Goal: Transaction & Acquisition: Purchase product/service

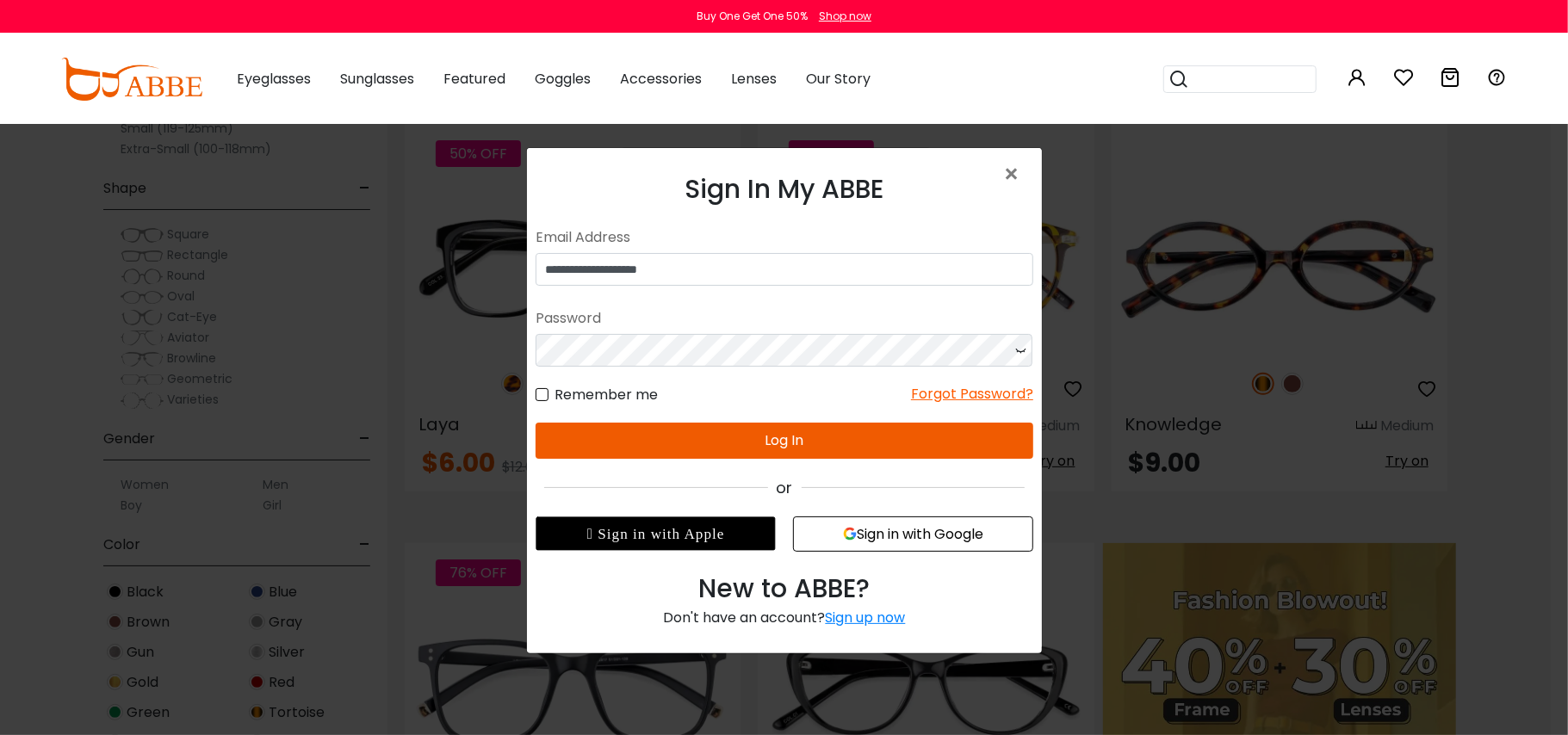
click at [843, 441] on button "Log In" at bounding box center [784, 440] width 498 height 37
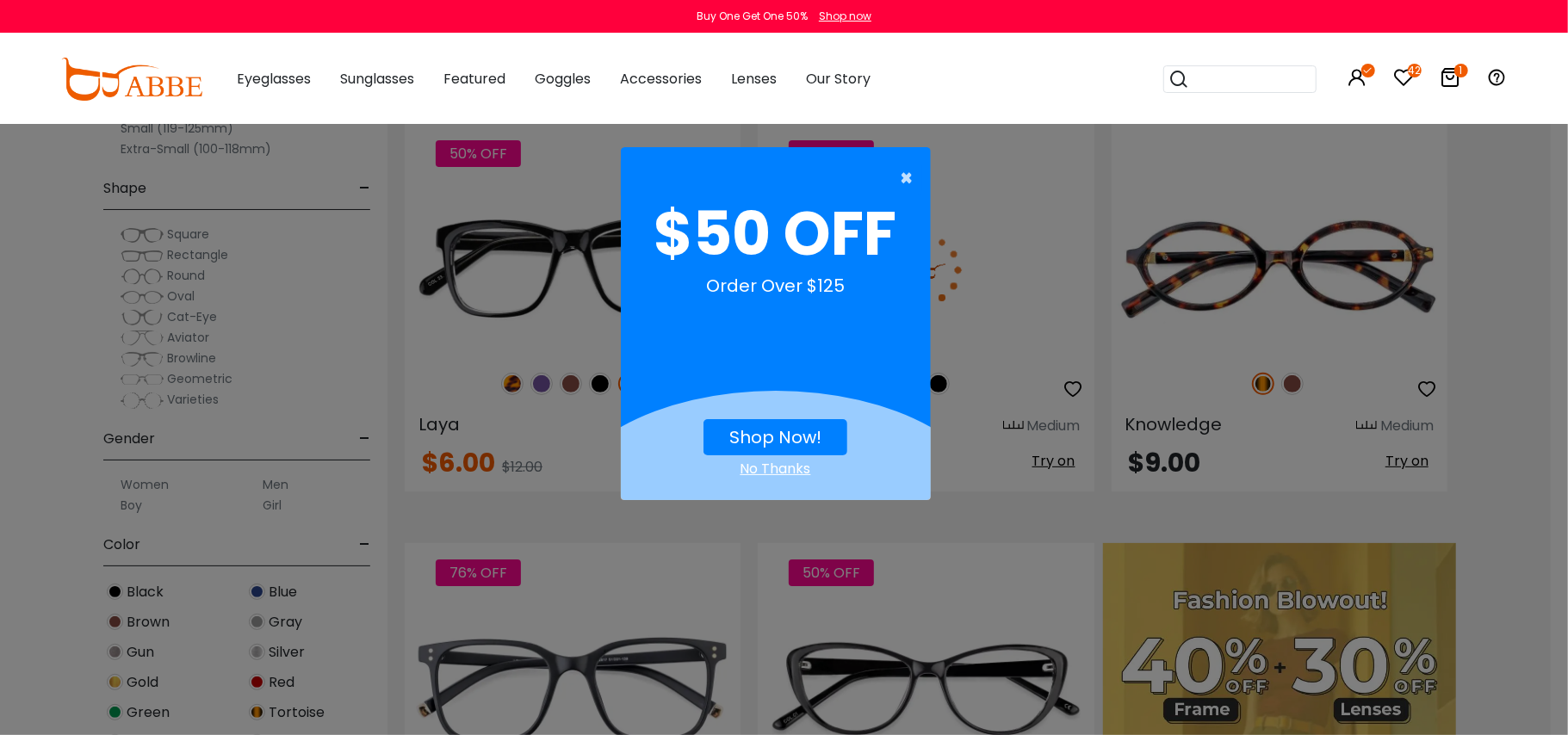
click at [907, 180] on span "×" at bounding box center [912, 178] width 21 height 35
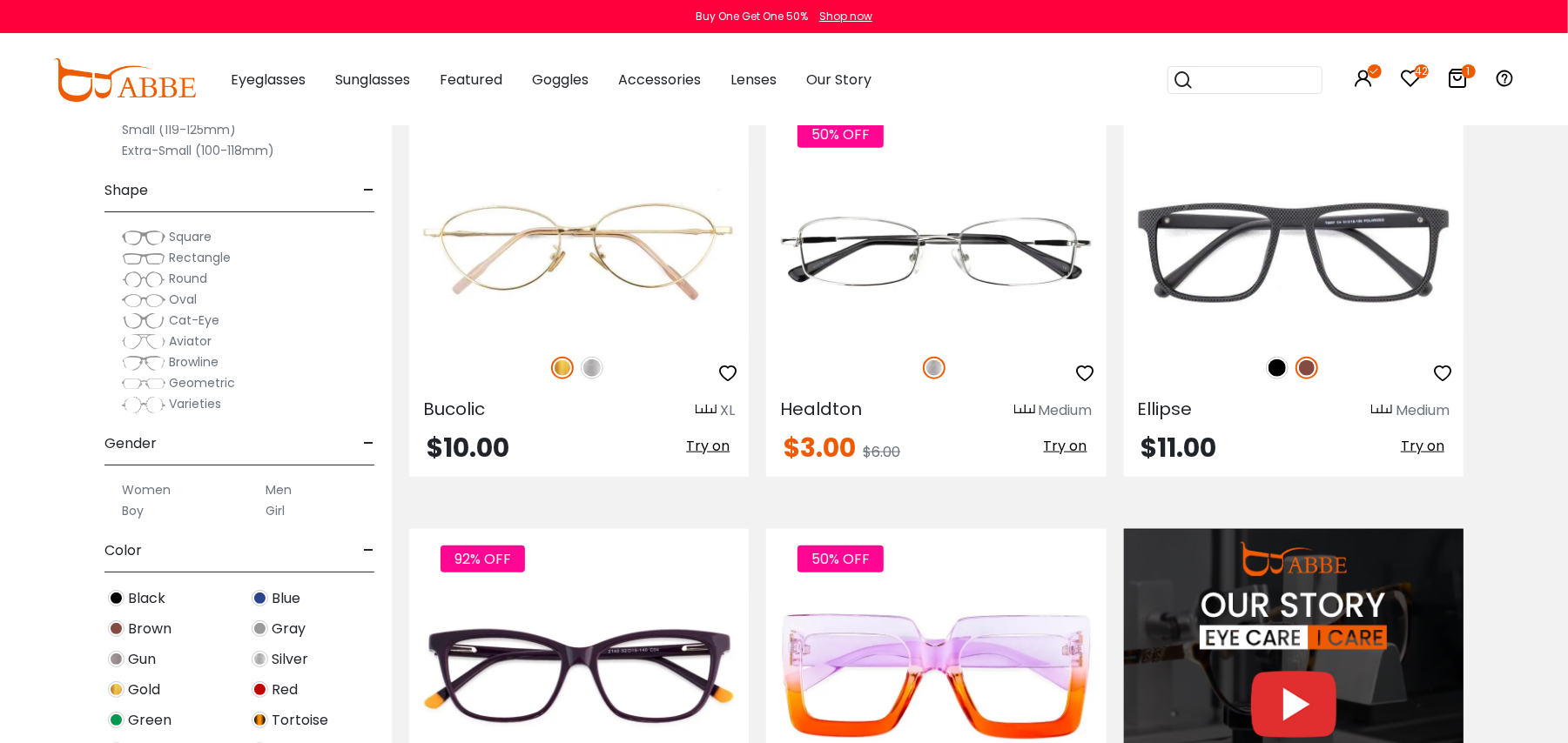
scroll to position [1159, 0]
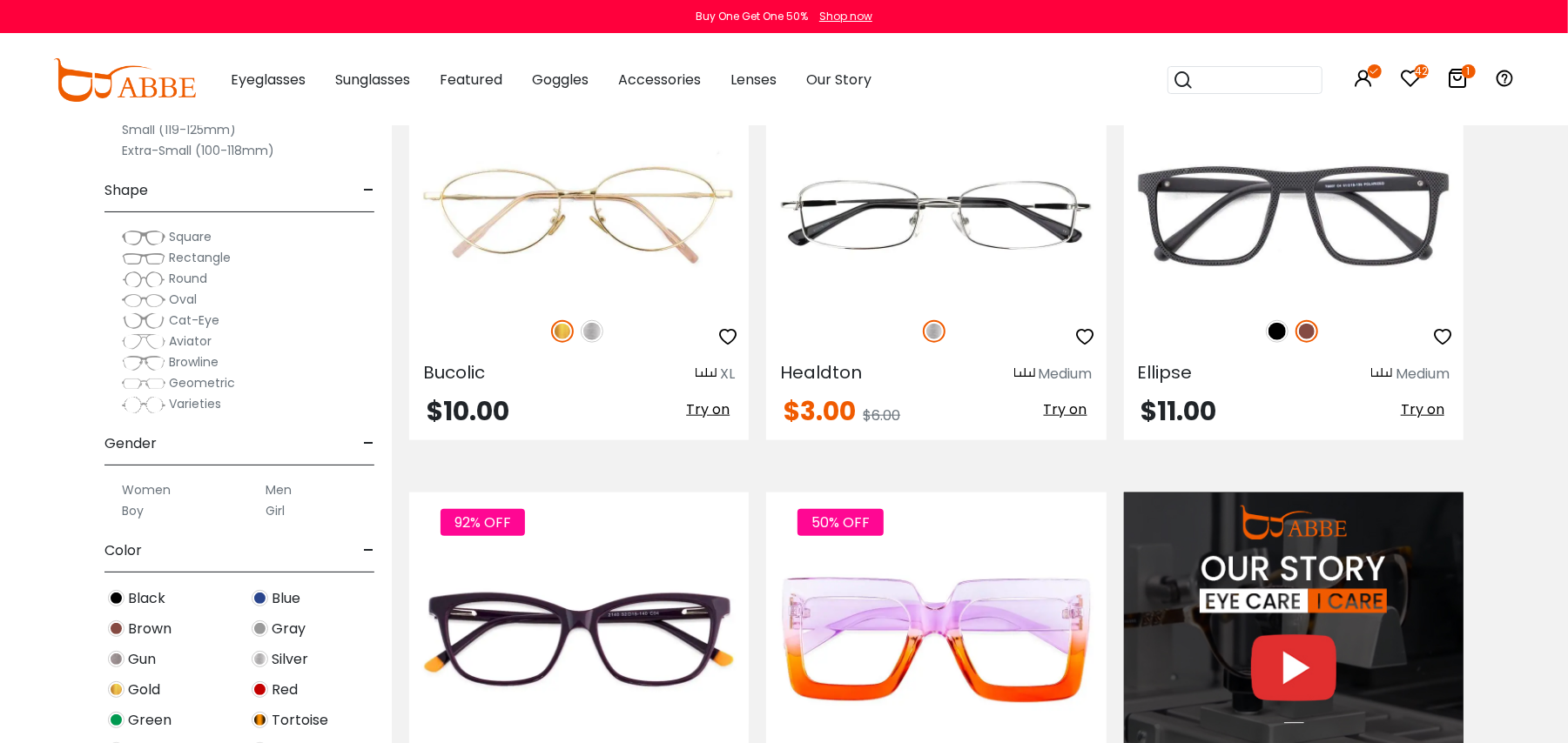
click at [135, 316] on img at bounding box center [143, 321] width 44 height 18
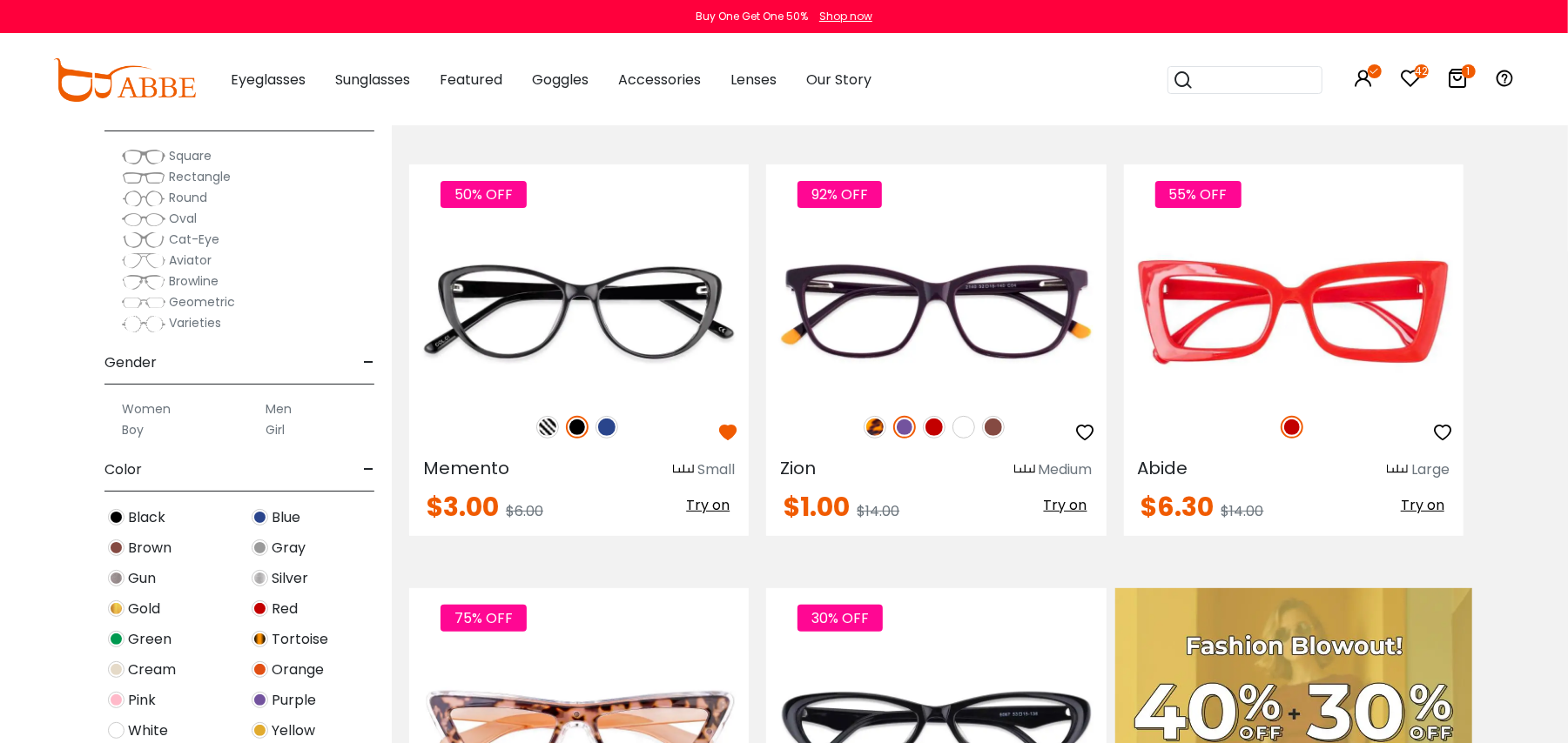
scroll to position [232, 0]
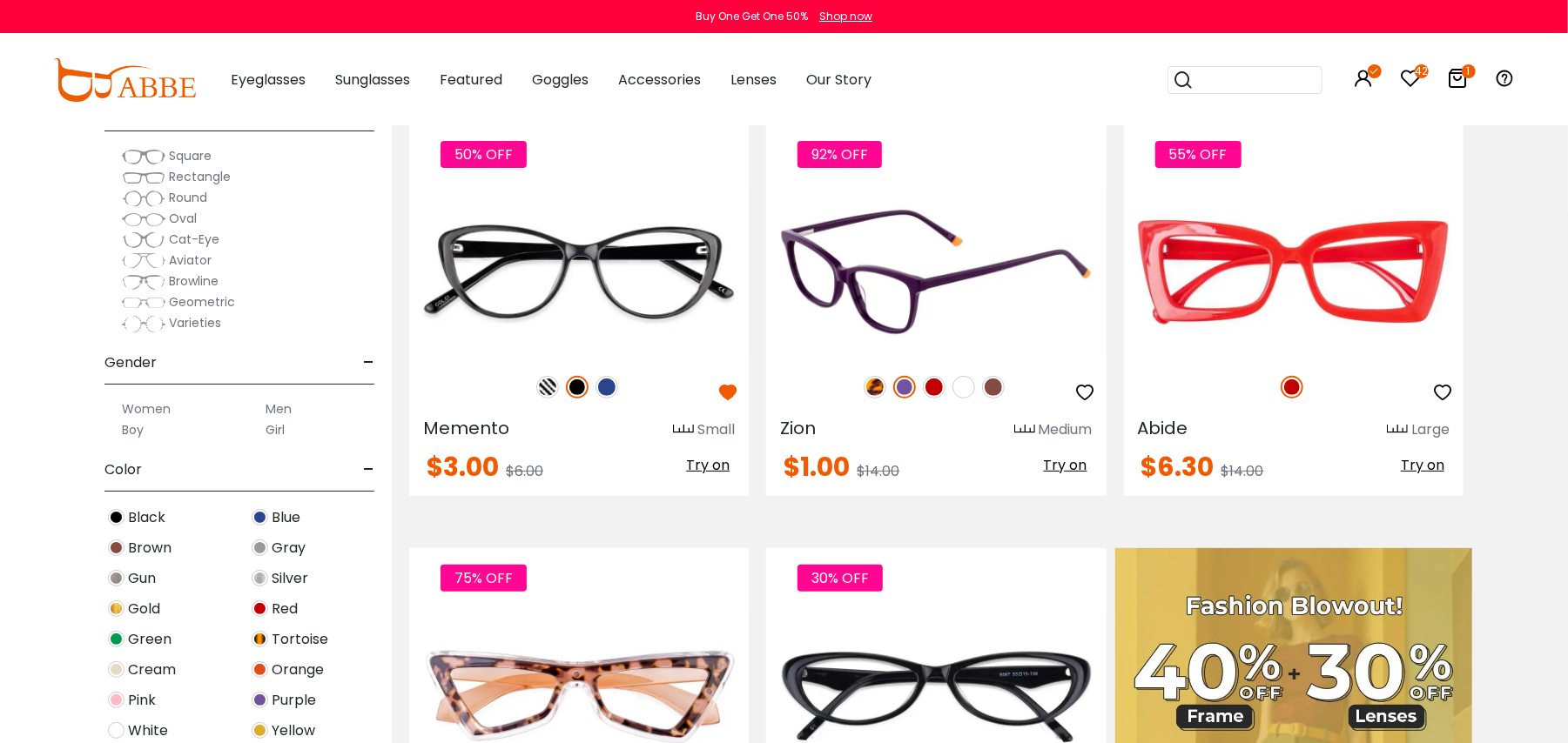
click at [874, 384] on img at bounding box center [875, 387] width 22 height 22
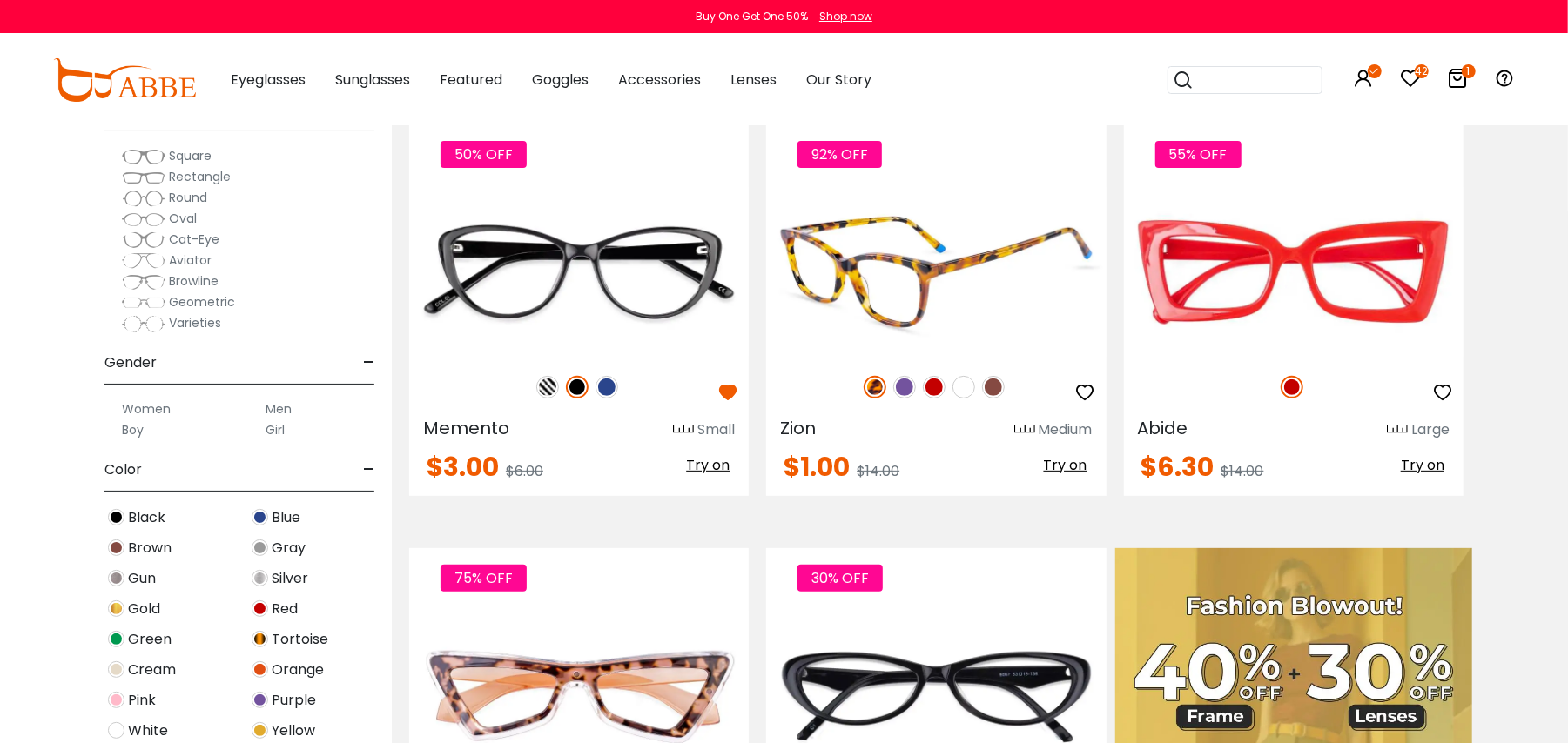
click at [992, 388] on img at bounding box center [992, 387] width 22 height 22
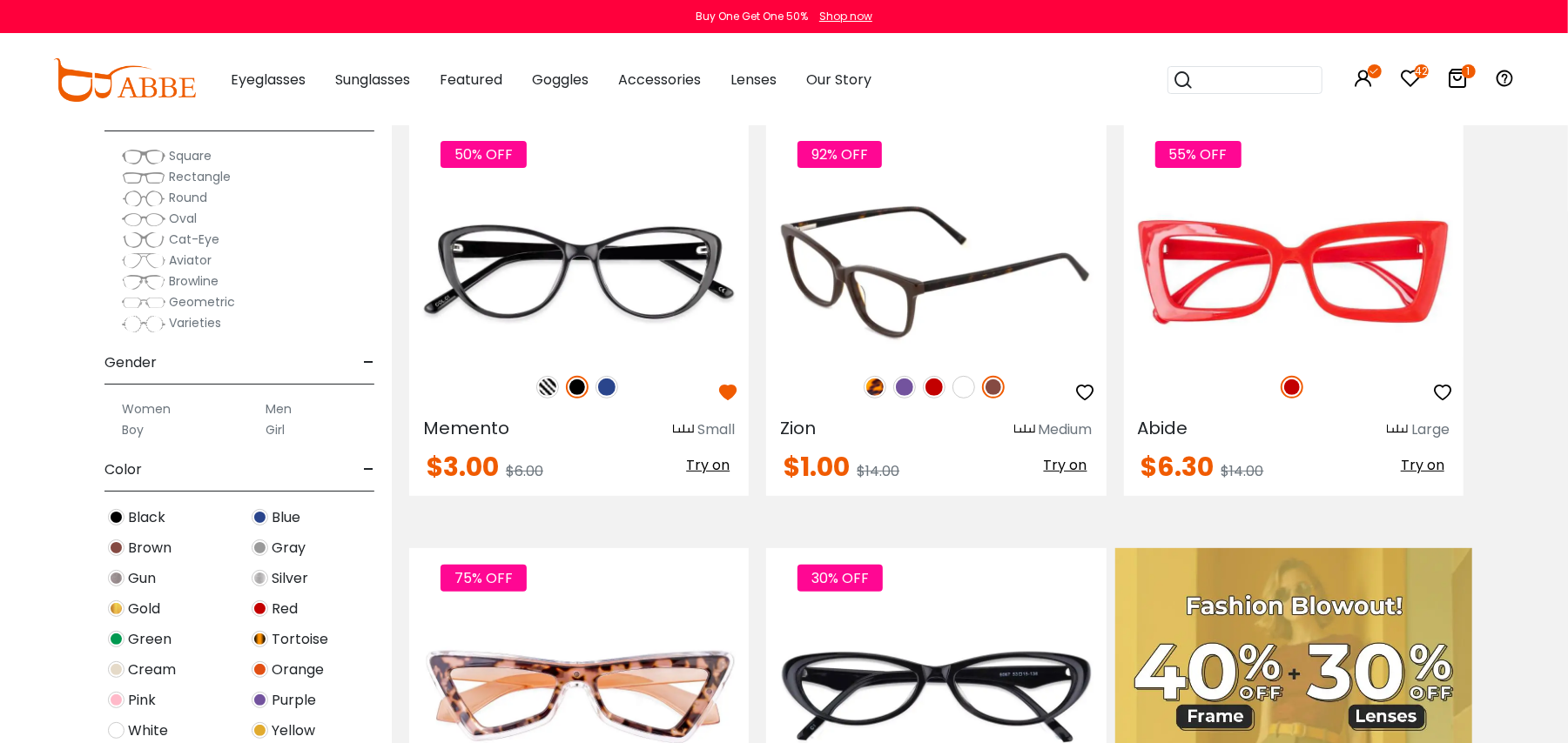
click at [1057, 470] on span "Try on" at bounding box center [1065, 464] width 44 height 20
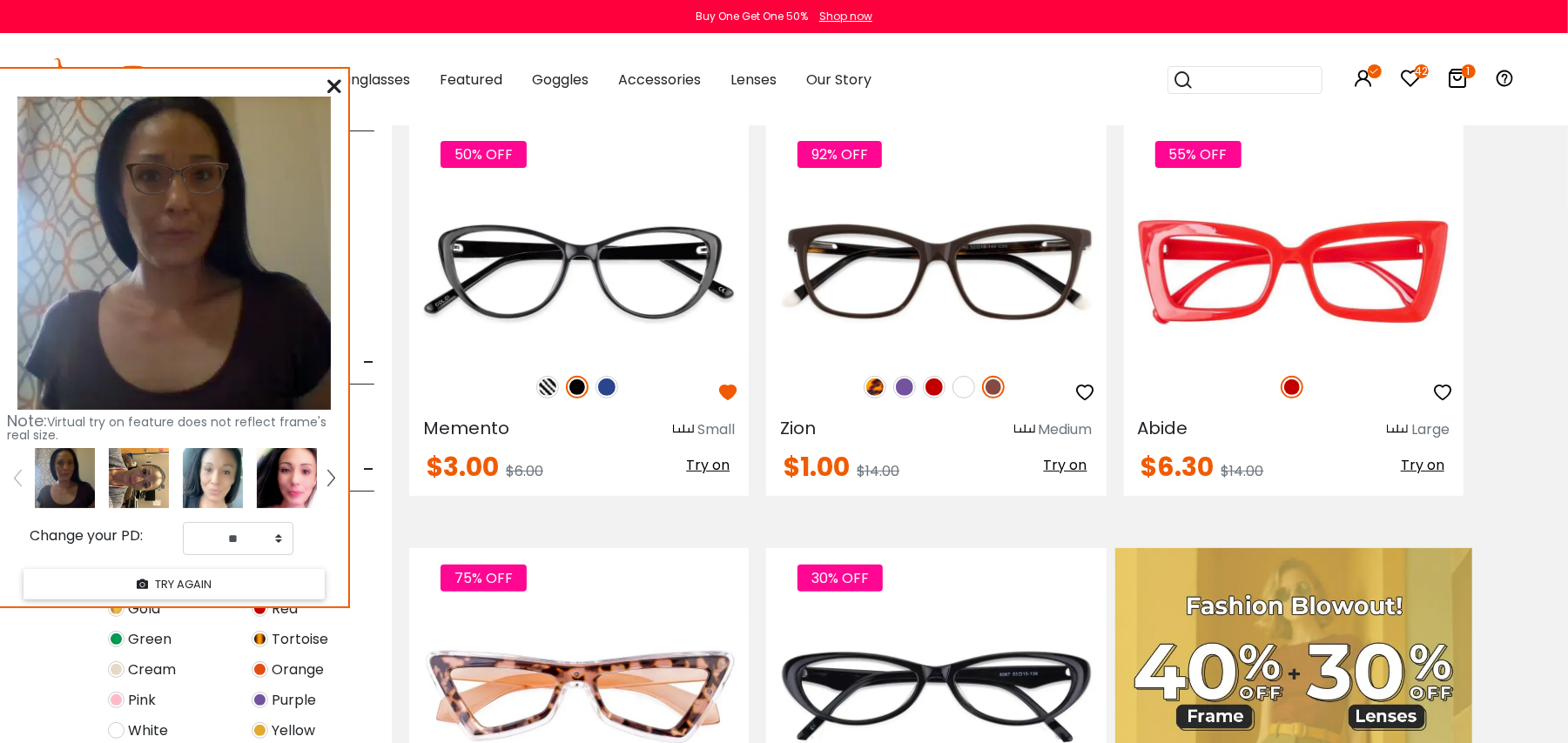
click at [210, 489] on img at bounding box center [213, 478] width 60 height 60
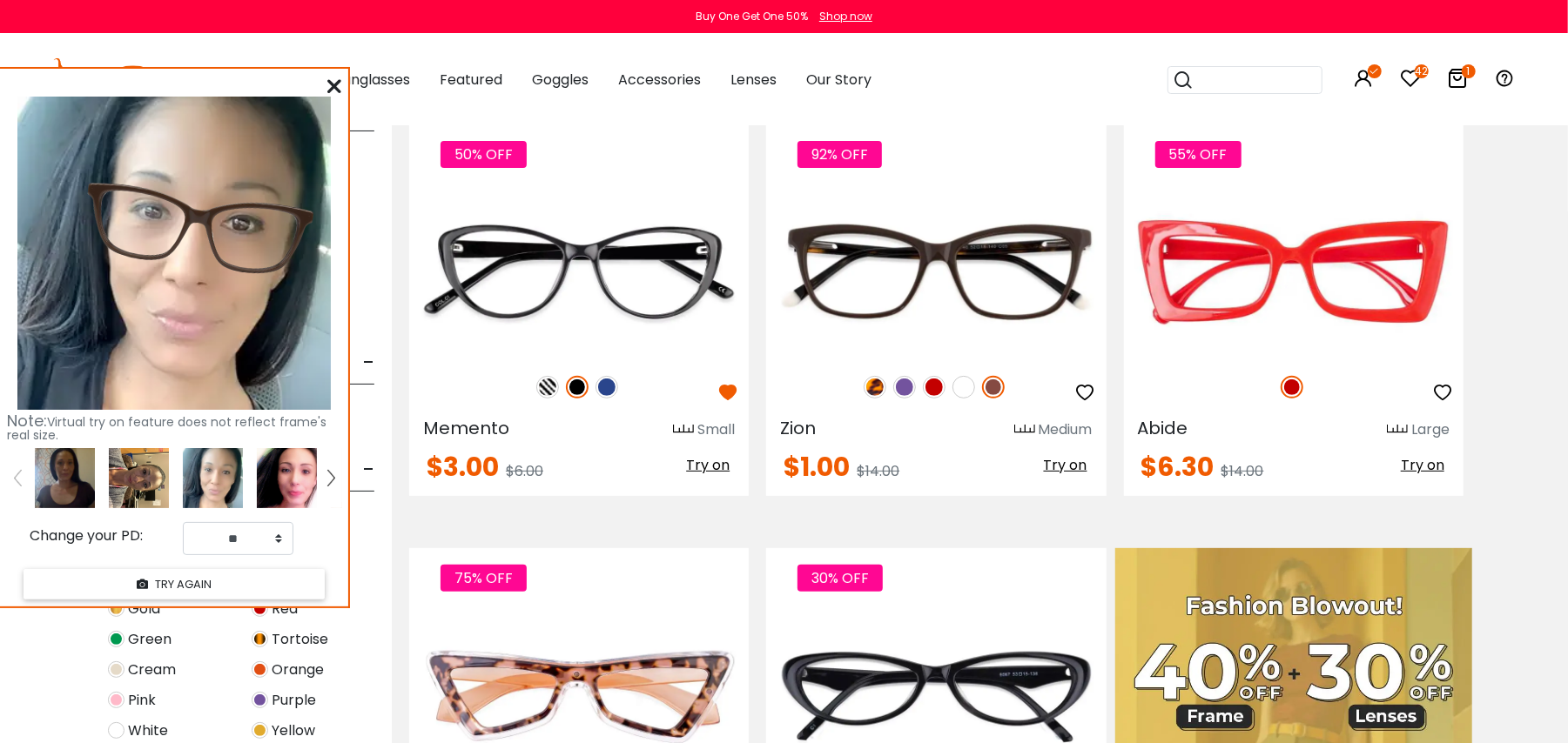
click at [282, 468] on img at bounding box center [287, 478] width 60 height 60
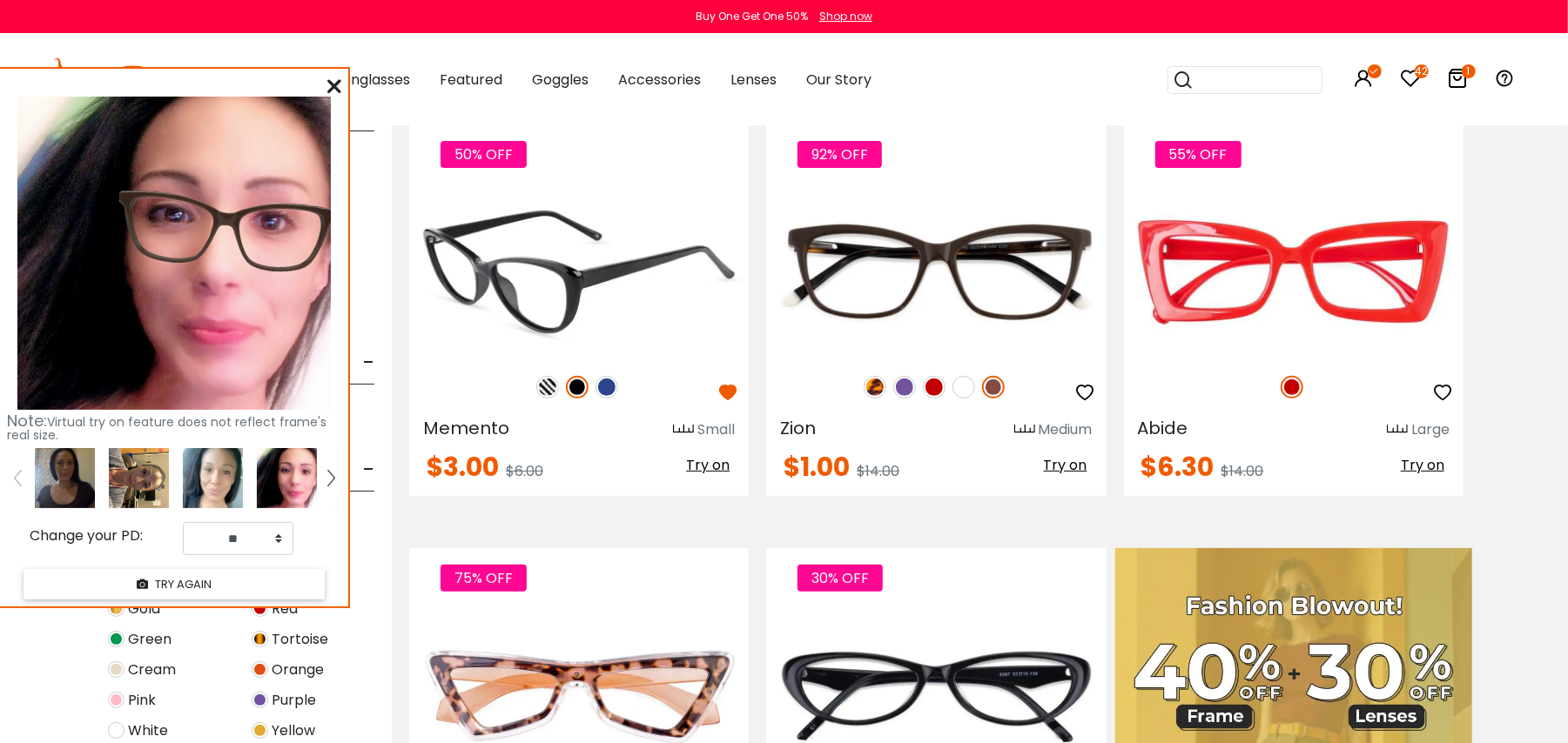
click at [579, 388] on img at bounding box center [577, 387] width 22 height 22
click at [705, 464] on span "Try on" at bounding box center [707, 464] width 44 height 20
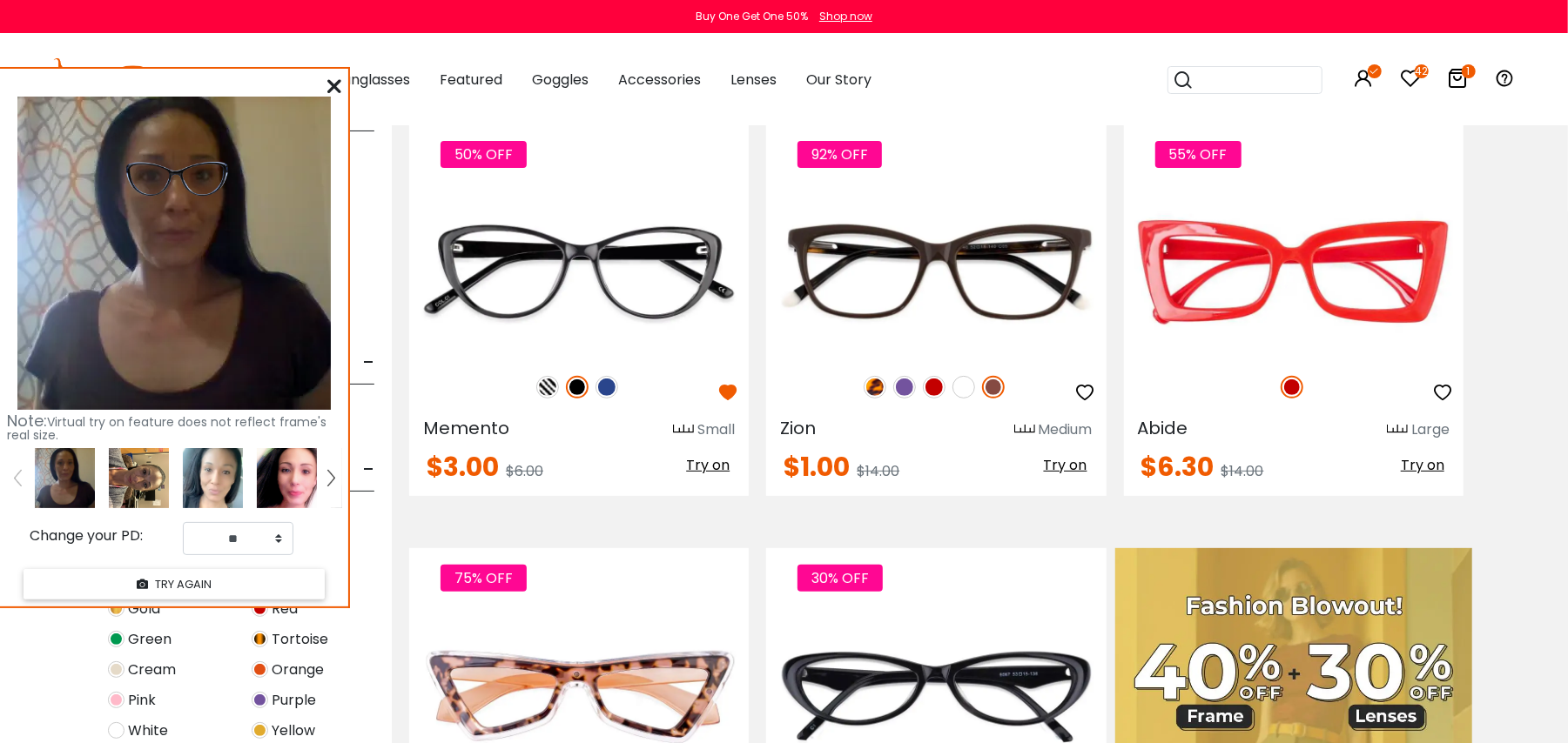
click at [280, 484] on img at bounding box center [287, 478] width 60 height 60
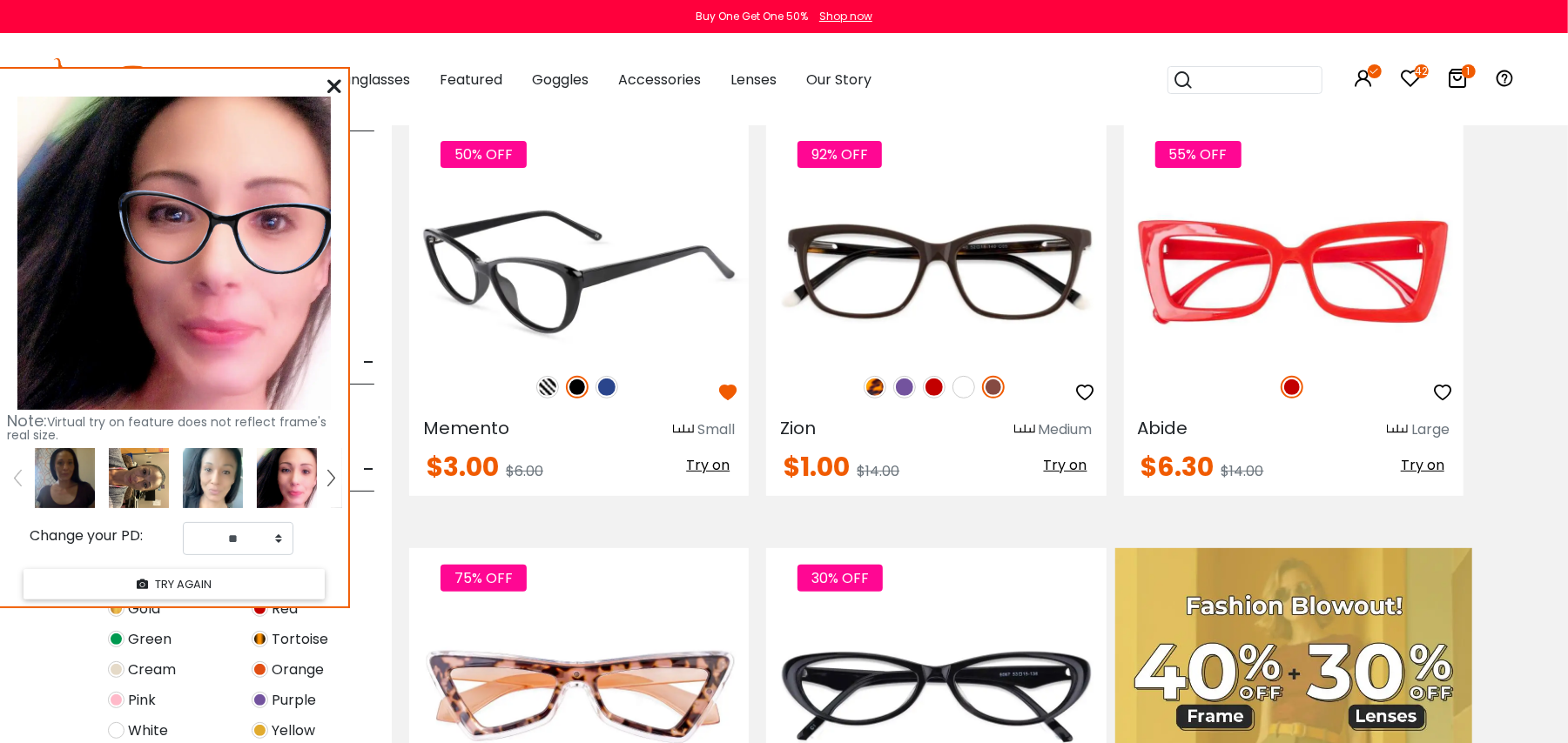
click at [579, 385] on img at bounding box center [577, 387] width 22 height 22
click at [550, 389] on img at bounding box center [547, 387] width 22 height 22
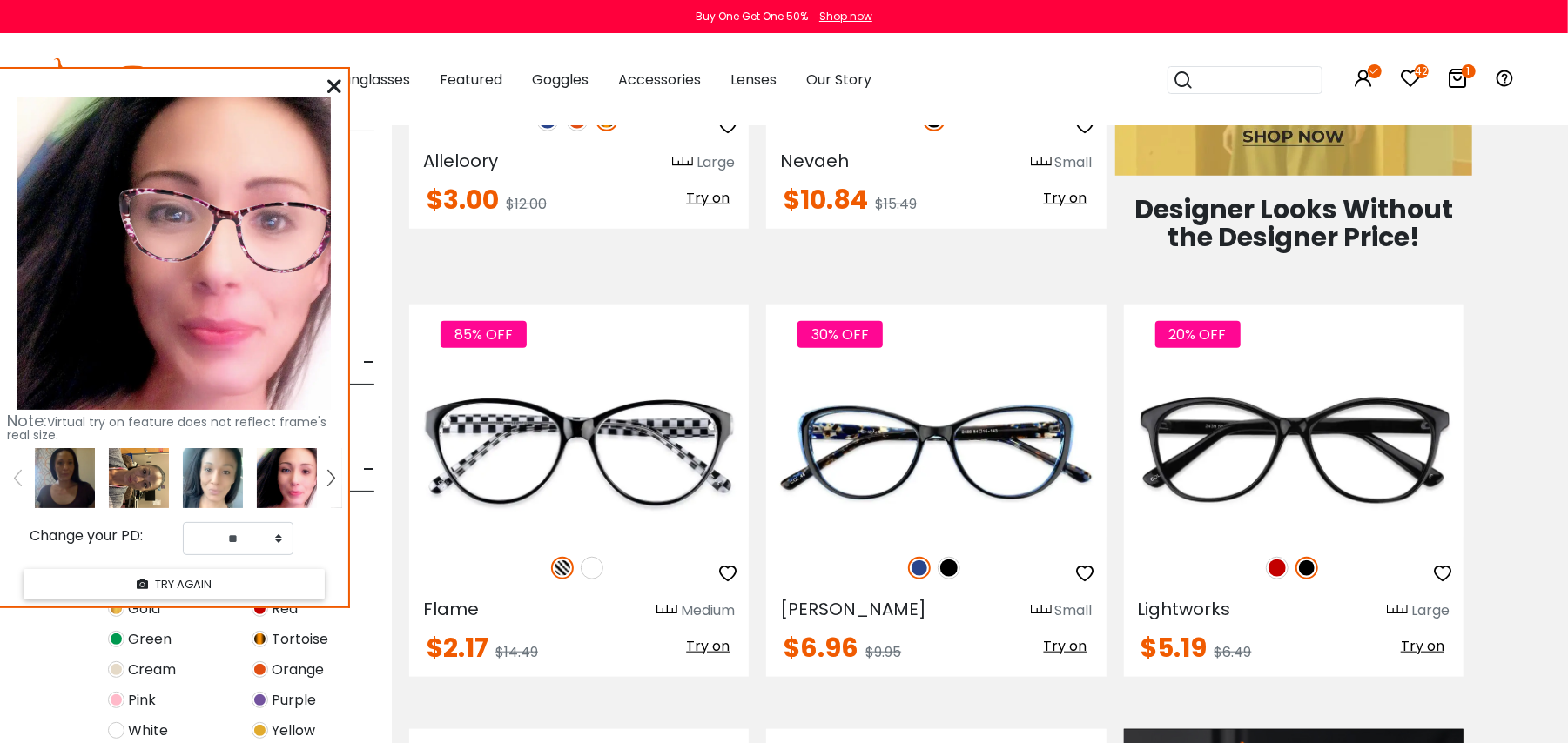
scroll to position [928, 0]
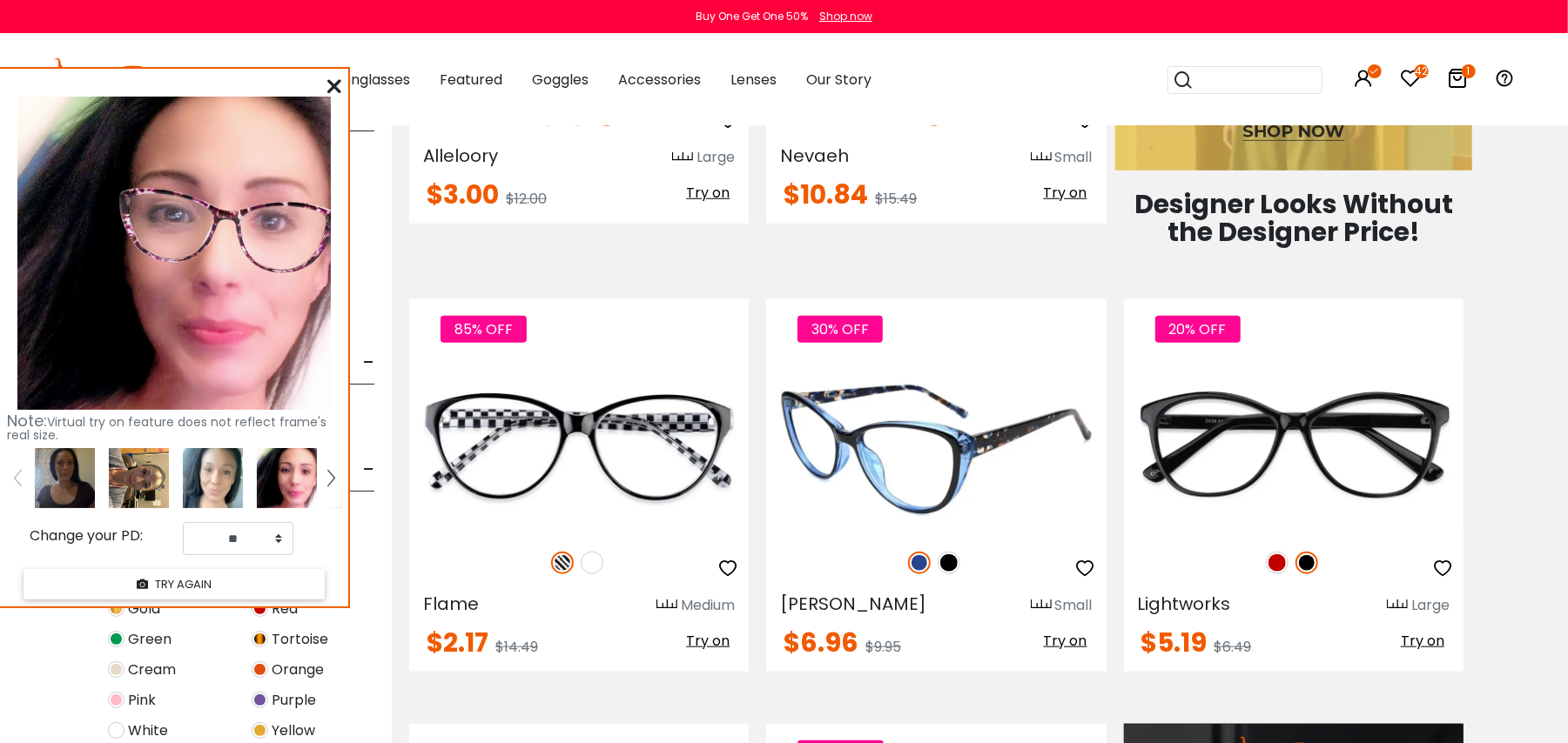
click at [952, 565] on img at bounding box center [948, 563] width 22 height 22
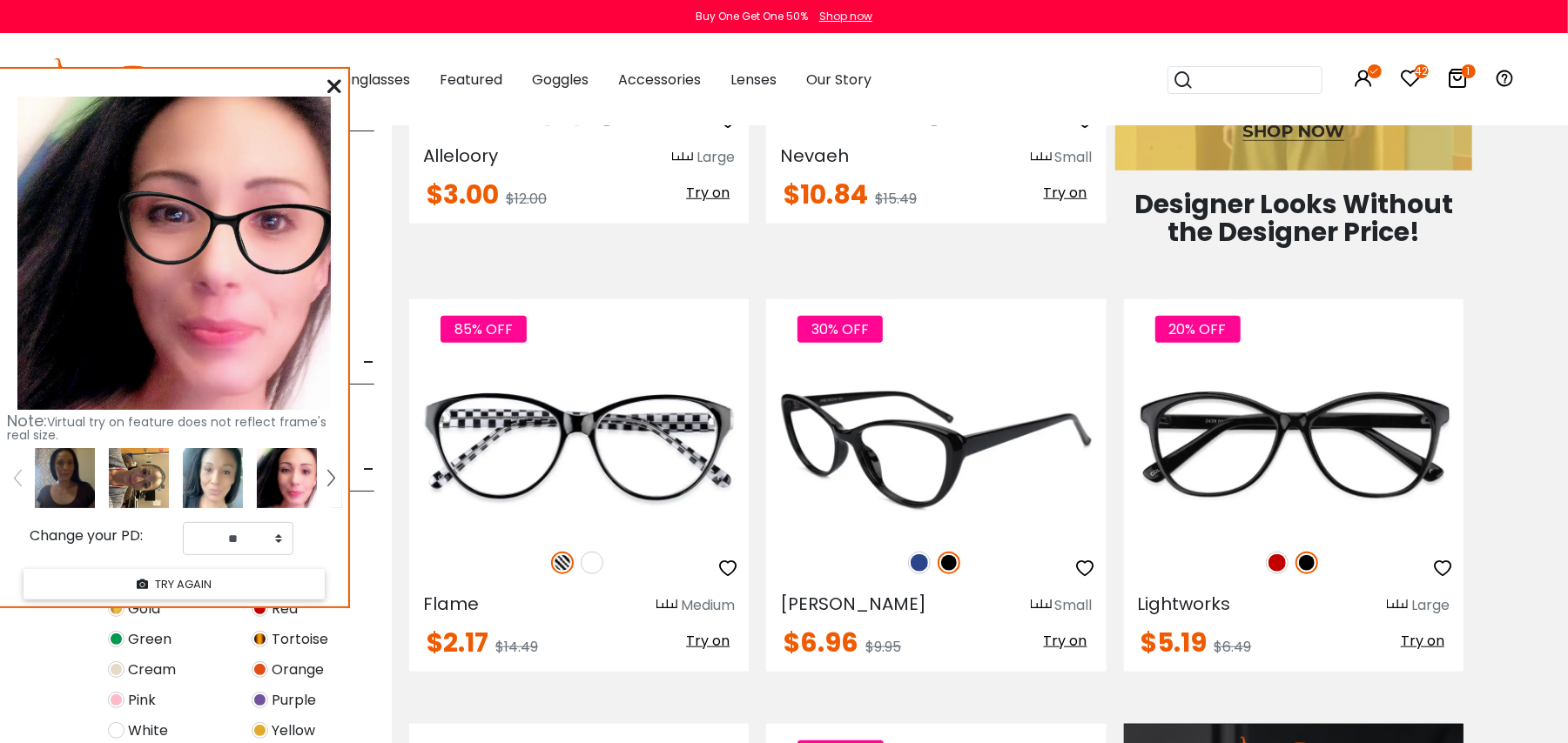
click at [1059, 643] on span "Try on" at bounding box center [1065, 641] width 44 height 20
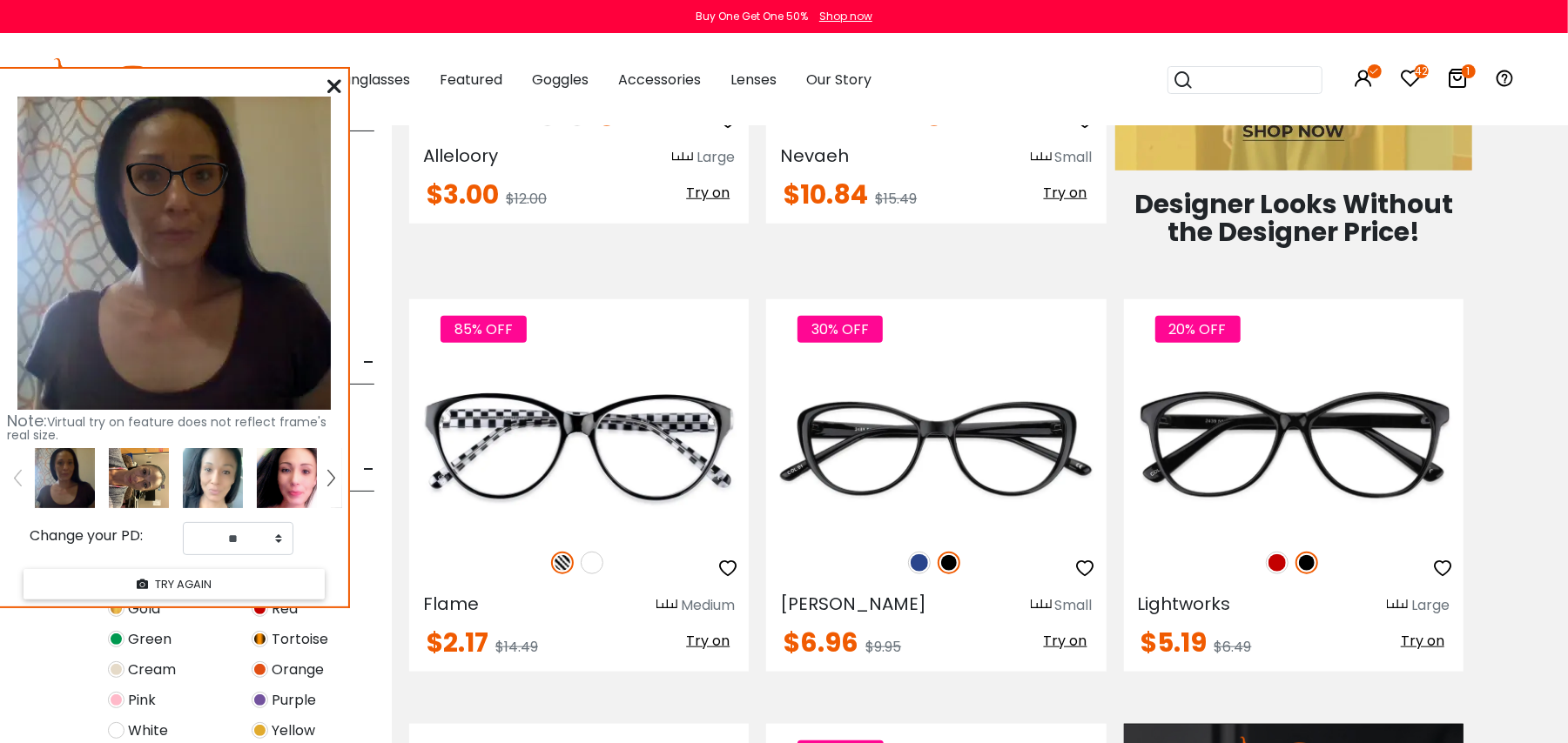
click at [287, 478] on img at bounding box center [287, 478] width 60 height 60
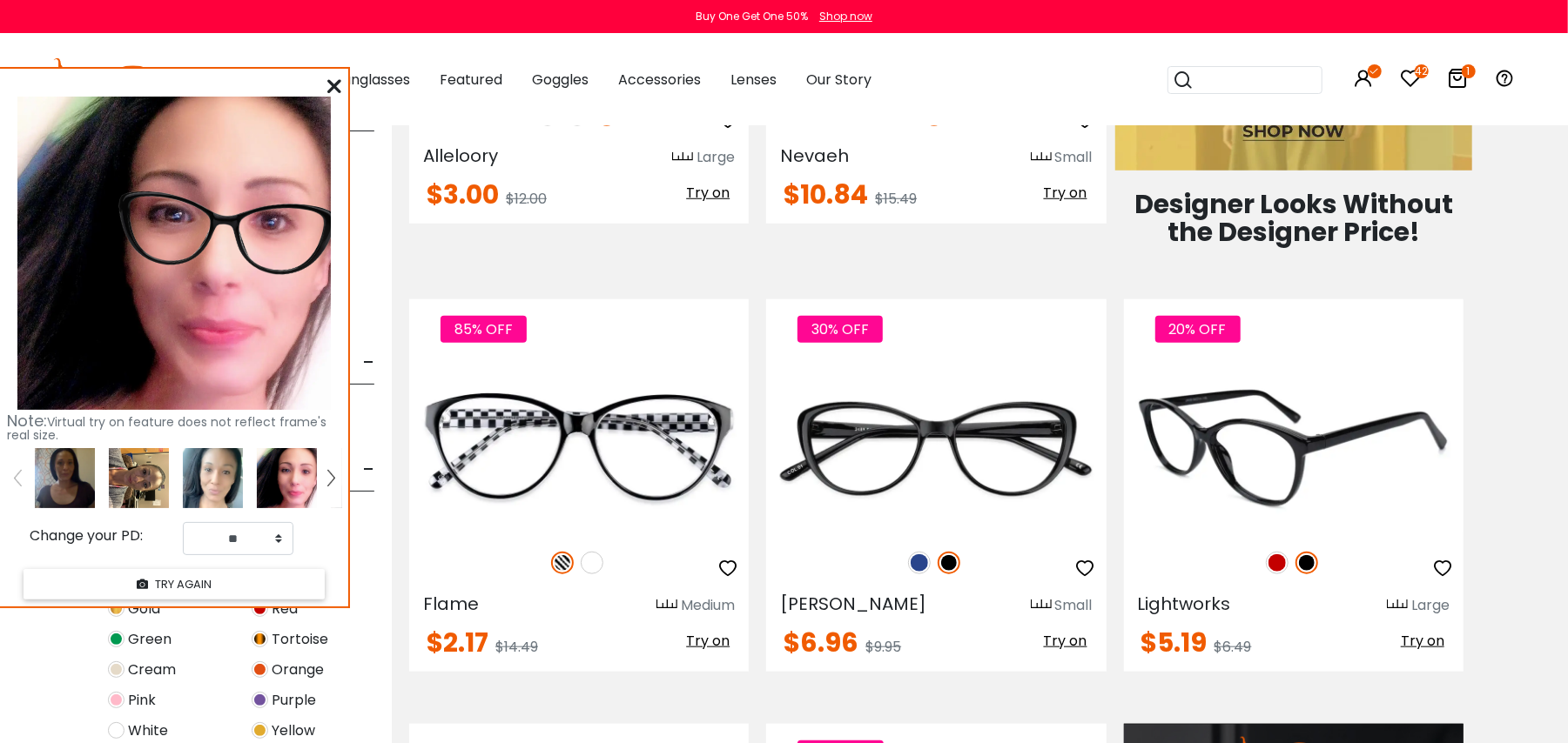
click at [1418, 642] on span "Try on" at bounding box center [1422, 641] width 44 height 20
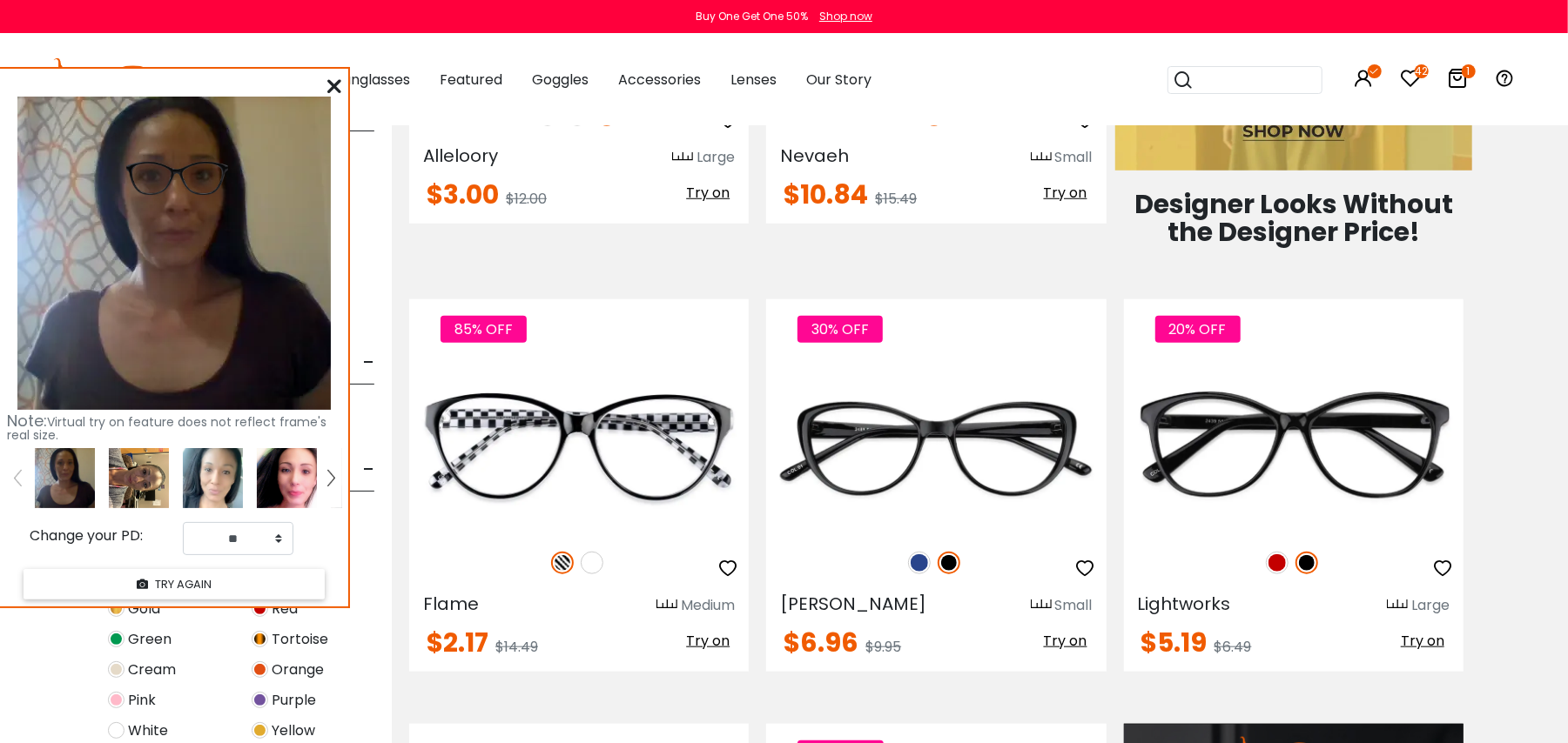
click at [312, 478] on img at bounding box center [287, 478] width 60 height 60
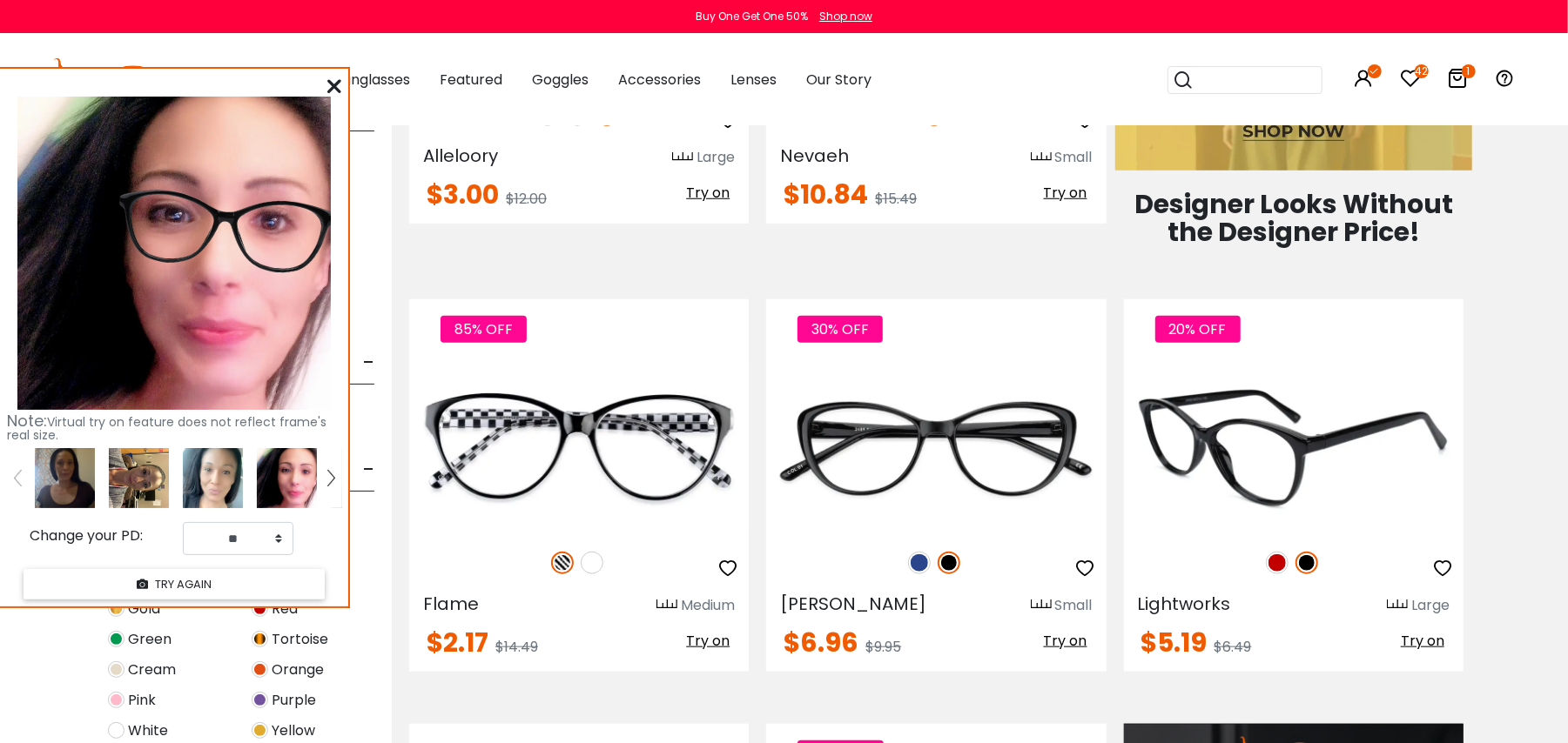
click at [1280, 559] on img at bounding box center [1276, 563] width 22 height 22
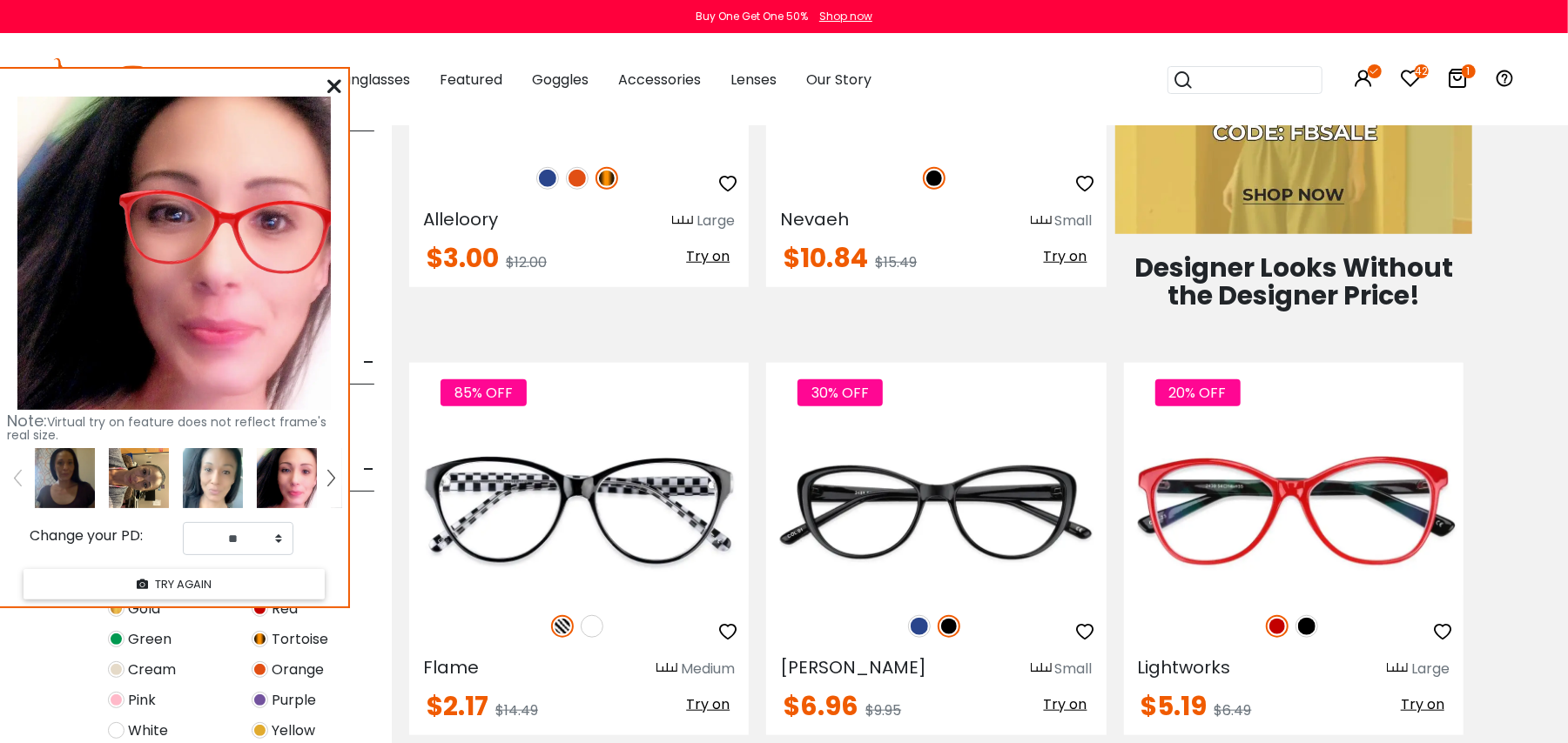
scroll to position [812, 0]
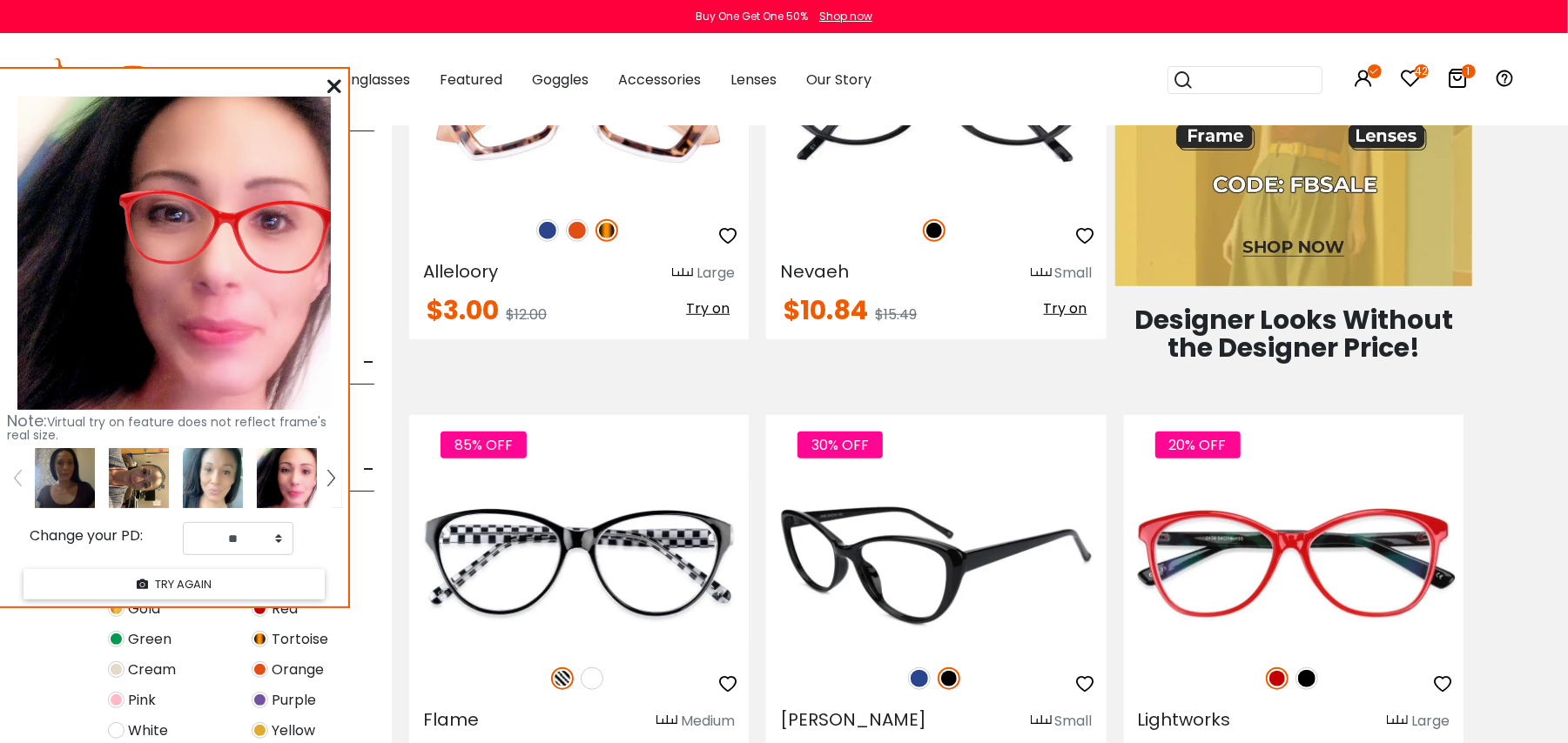
click at [949, 680] on img at bounding box center [948, 678] width 22 height 22
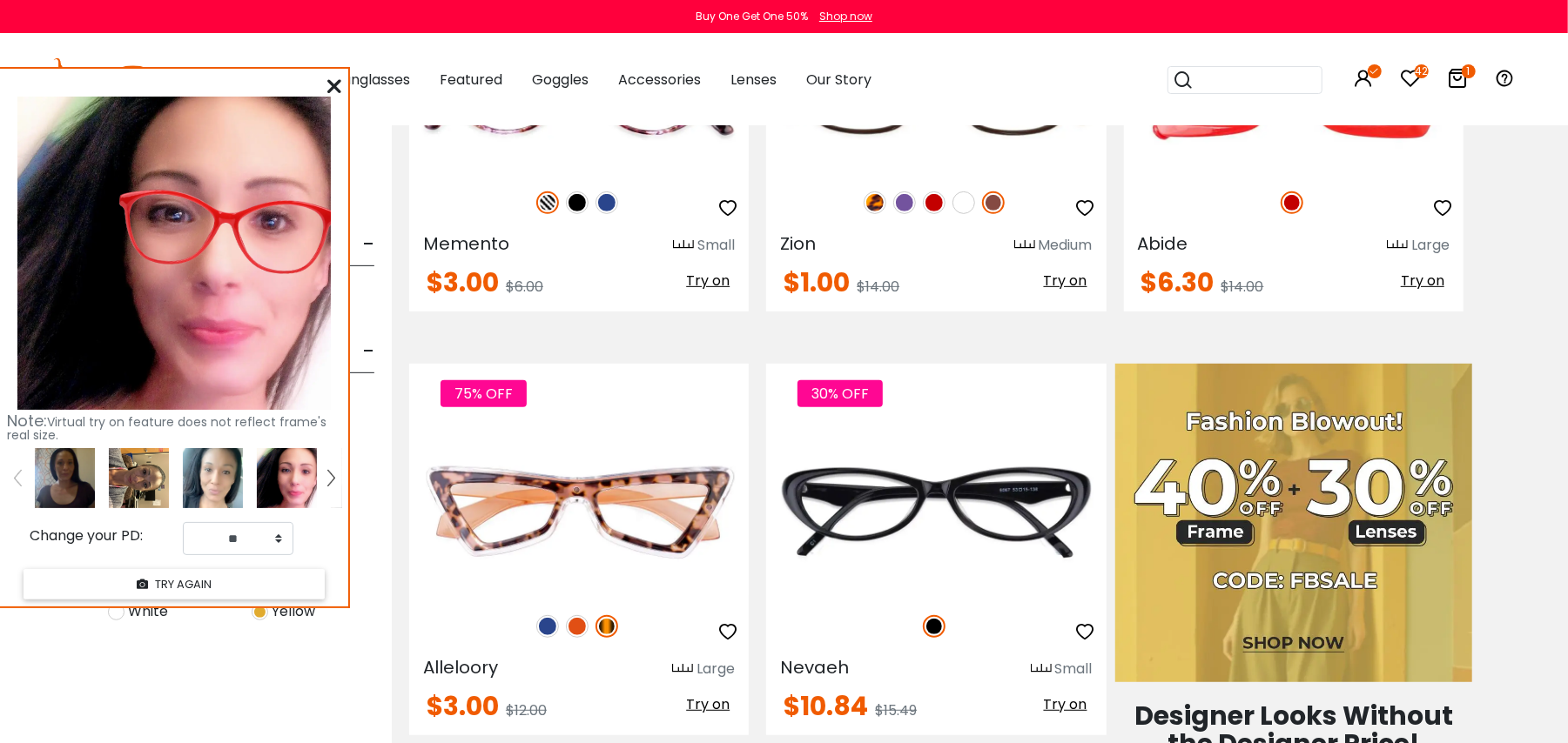
scroll to position [116, 0]
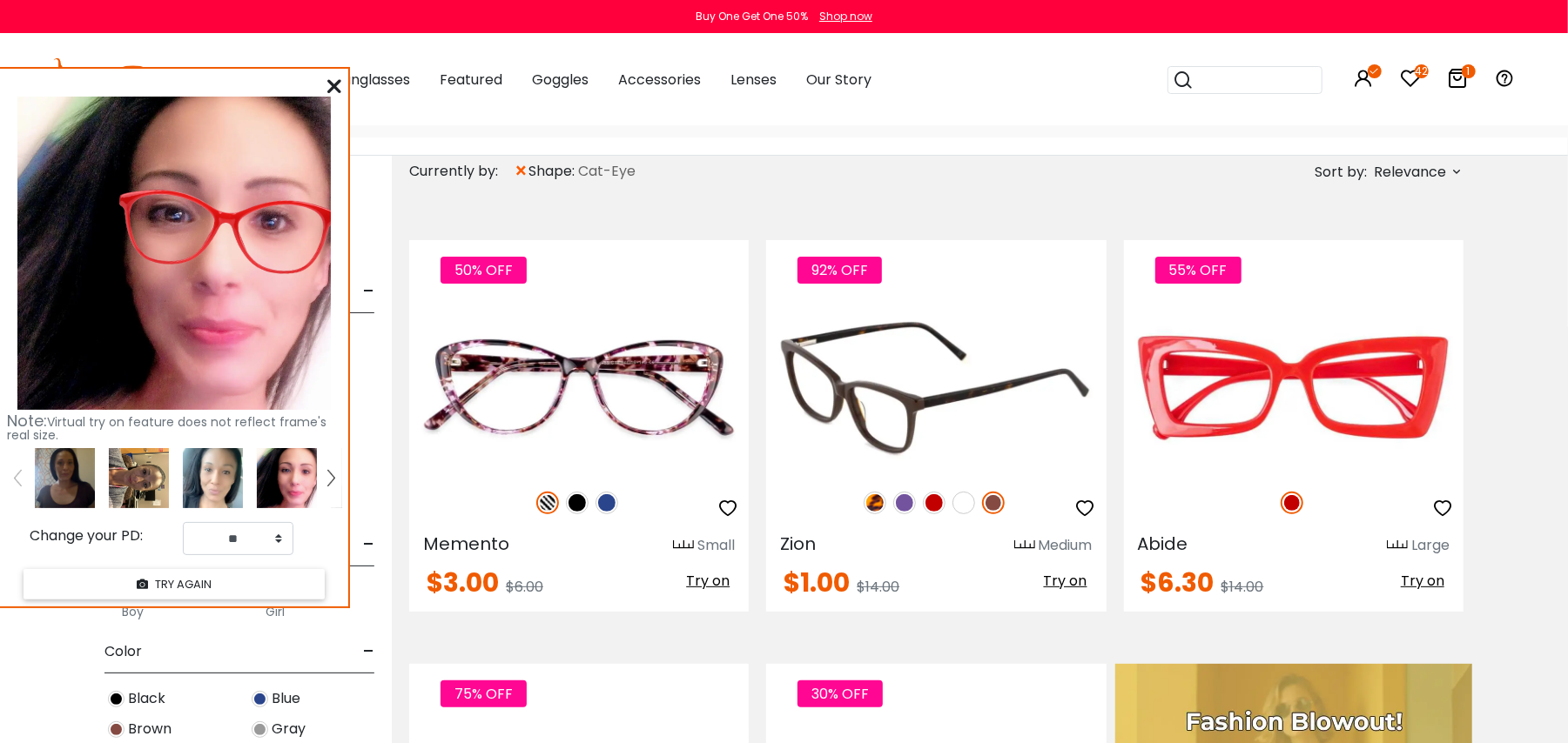
click at [997, 502] on img at bounding box center [992, 502] width 22 height 22
click at [1077, 576] on span "Try on" at bounding box center [1065, 580] width 44 height 20
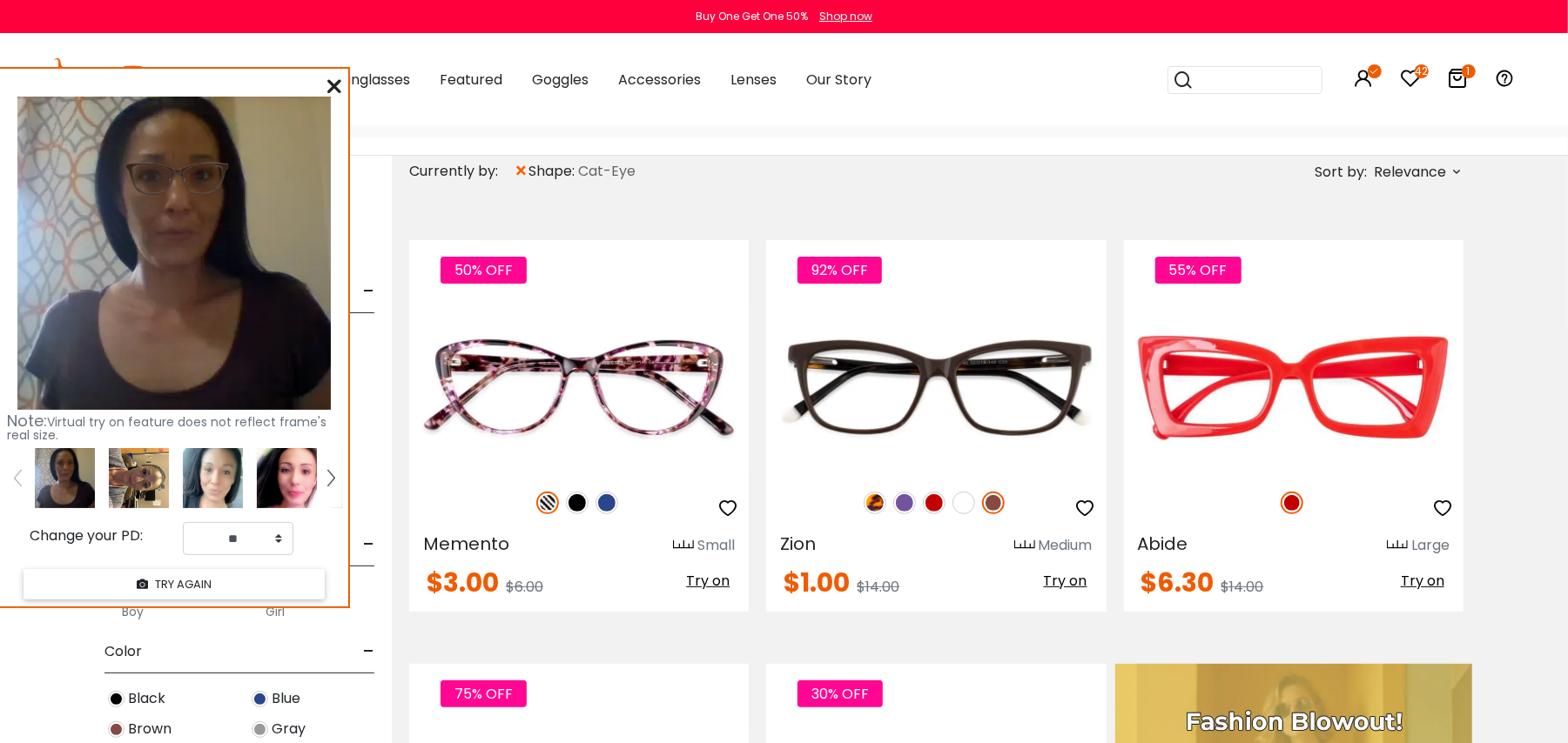
click at [135, 486] on img at bounding box center [139, 478] width 60 height 60
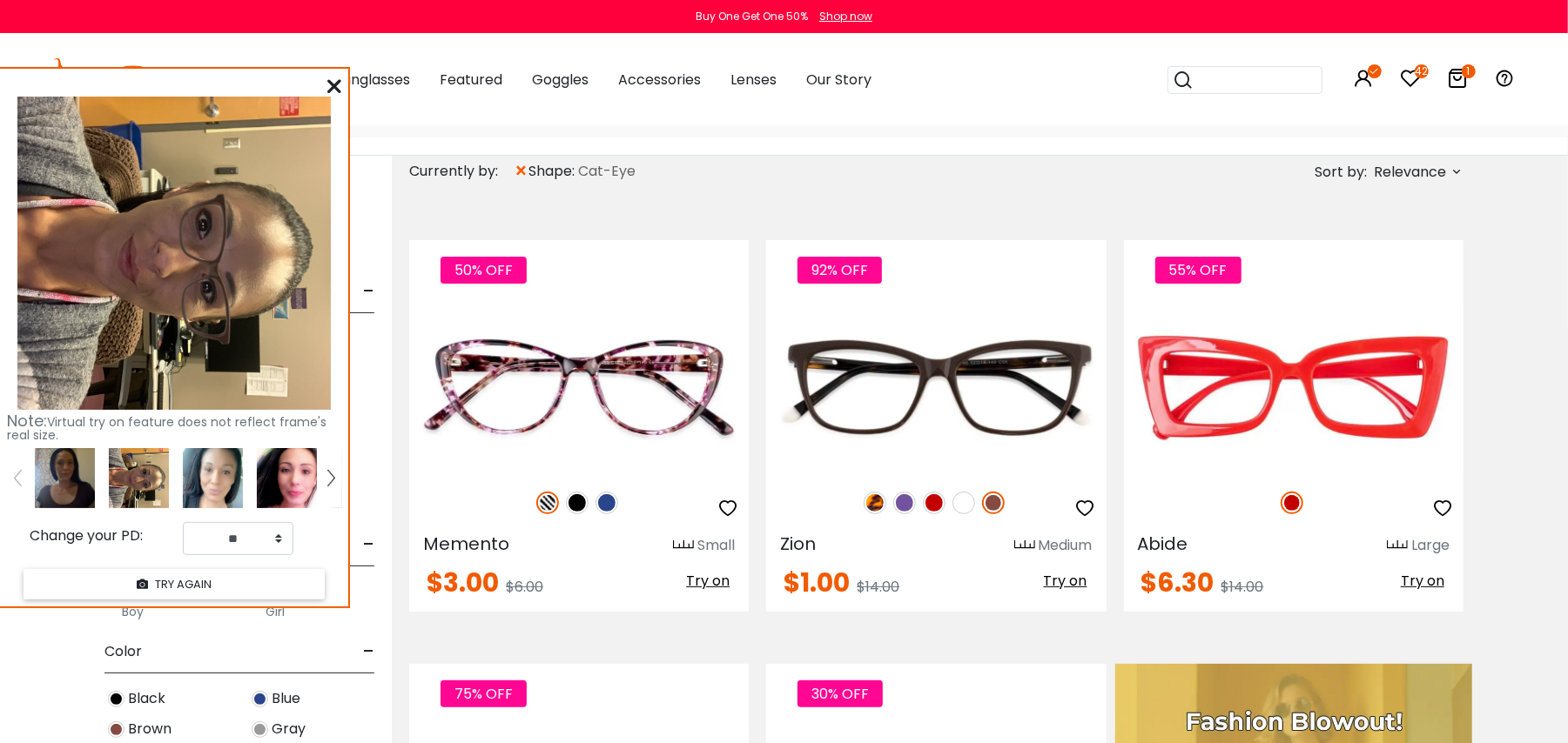
click at [195, 487] on img at bounding box center [213, 478] width 60 height 60
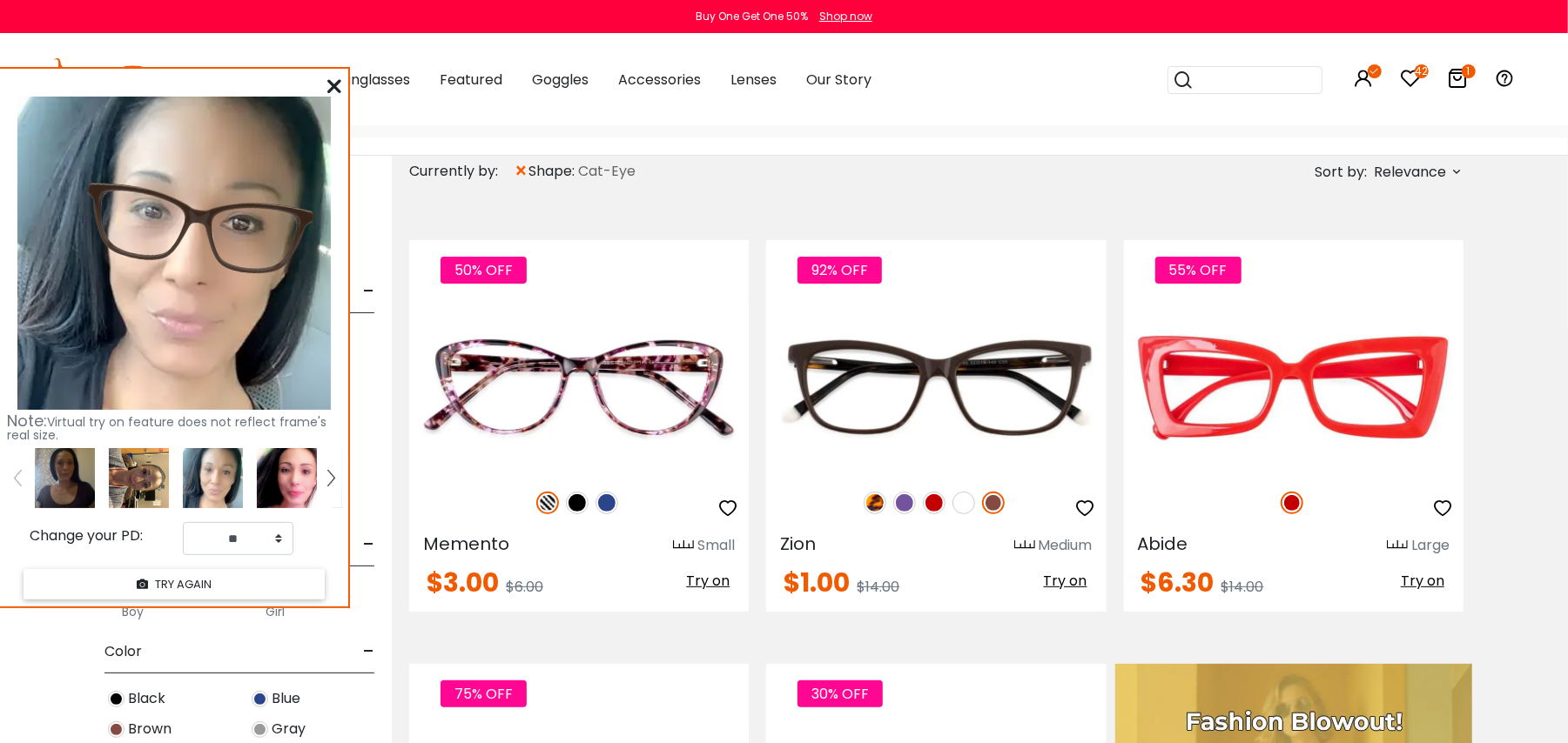
click at [331, 479] on img at bounding box center [330, 478] width 7 height 16
click at [217, 473] on img at bounding box center [213, 478] width 60 height 60
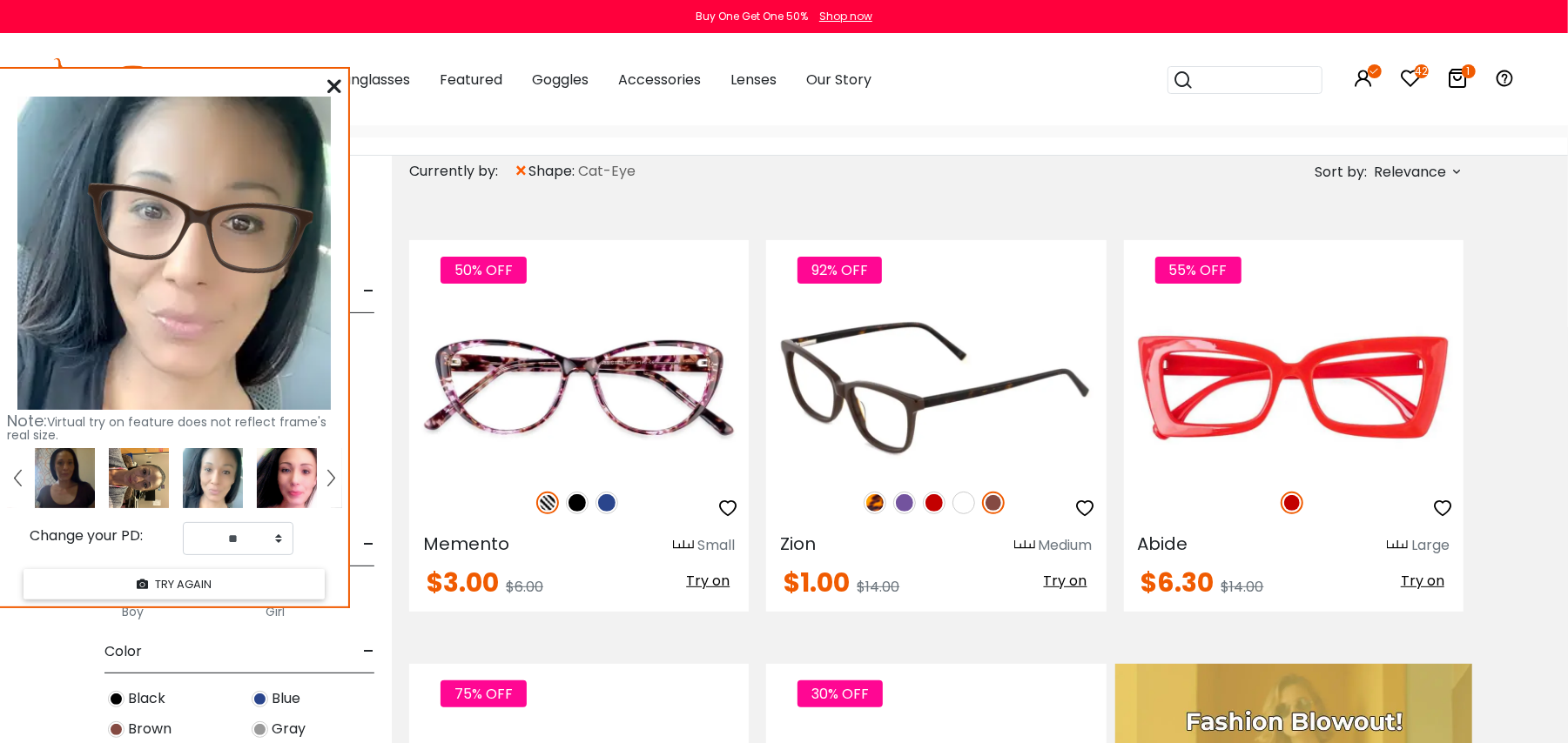
click at [896, 364] on img at bounding box center [935, 388] width 340 height 169
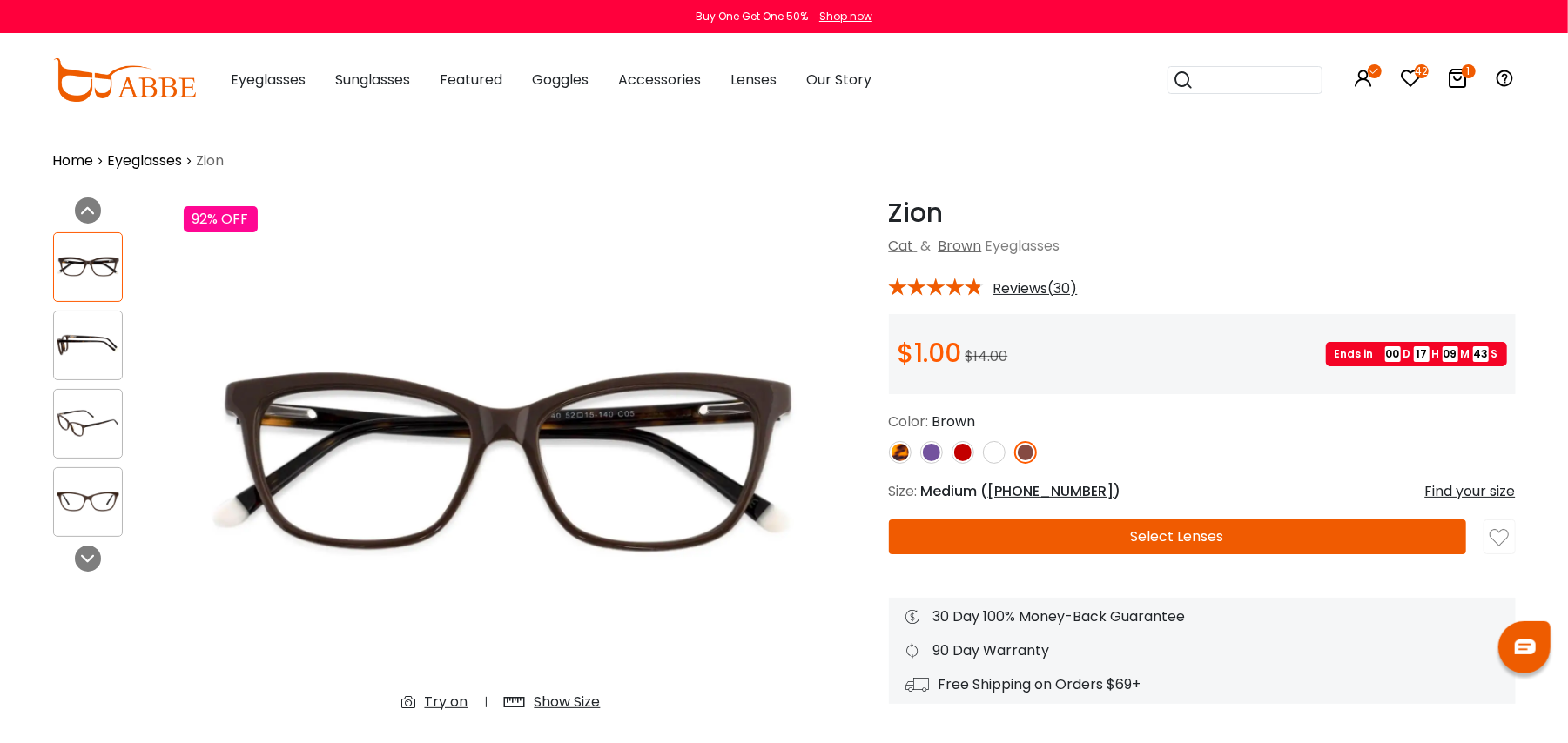
scroll to position [116, 0]
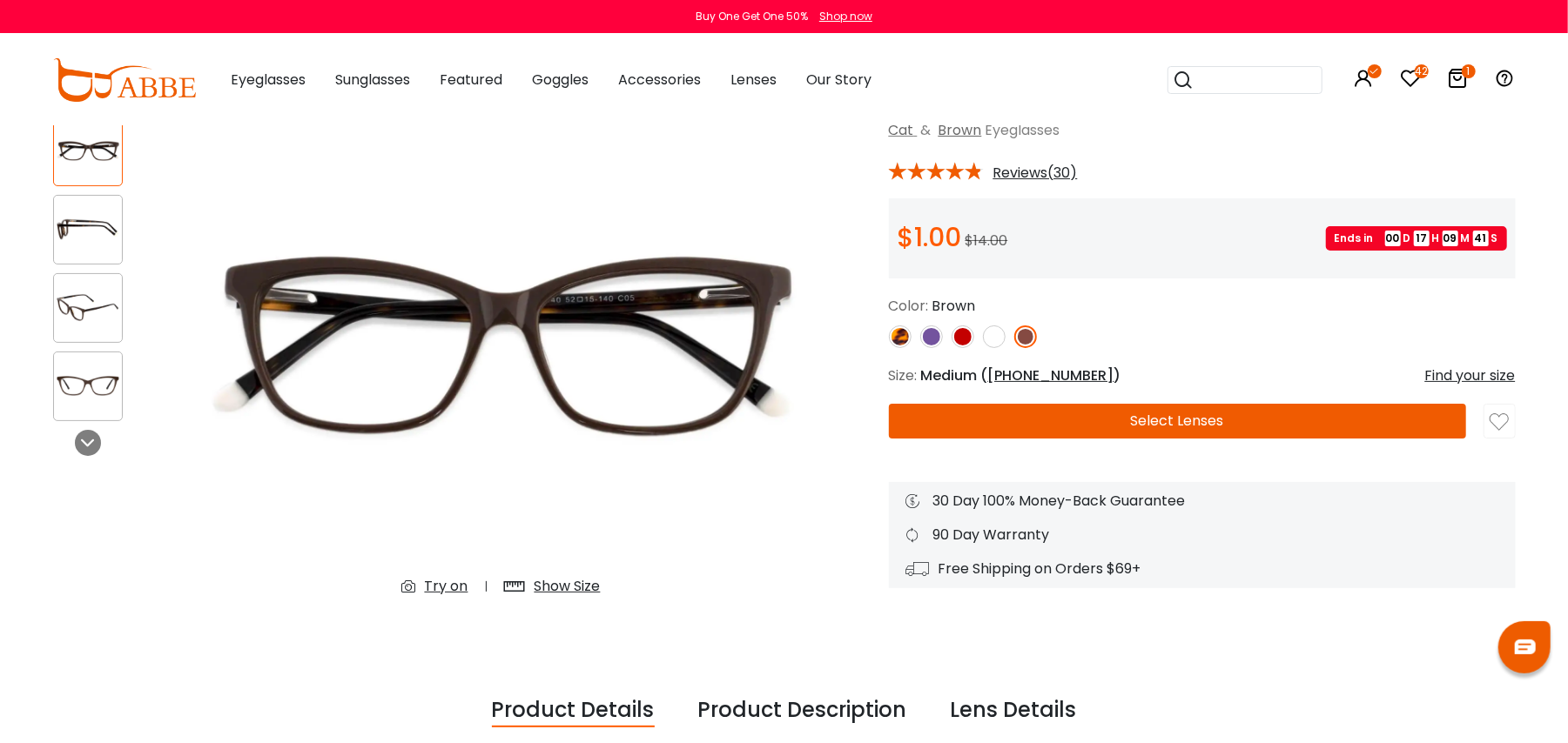
click at [1251, 419] on button "Select Lenses" at bounding box center [1176, 422] width 578 height 35
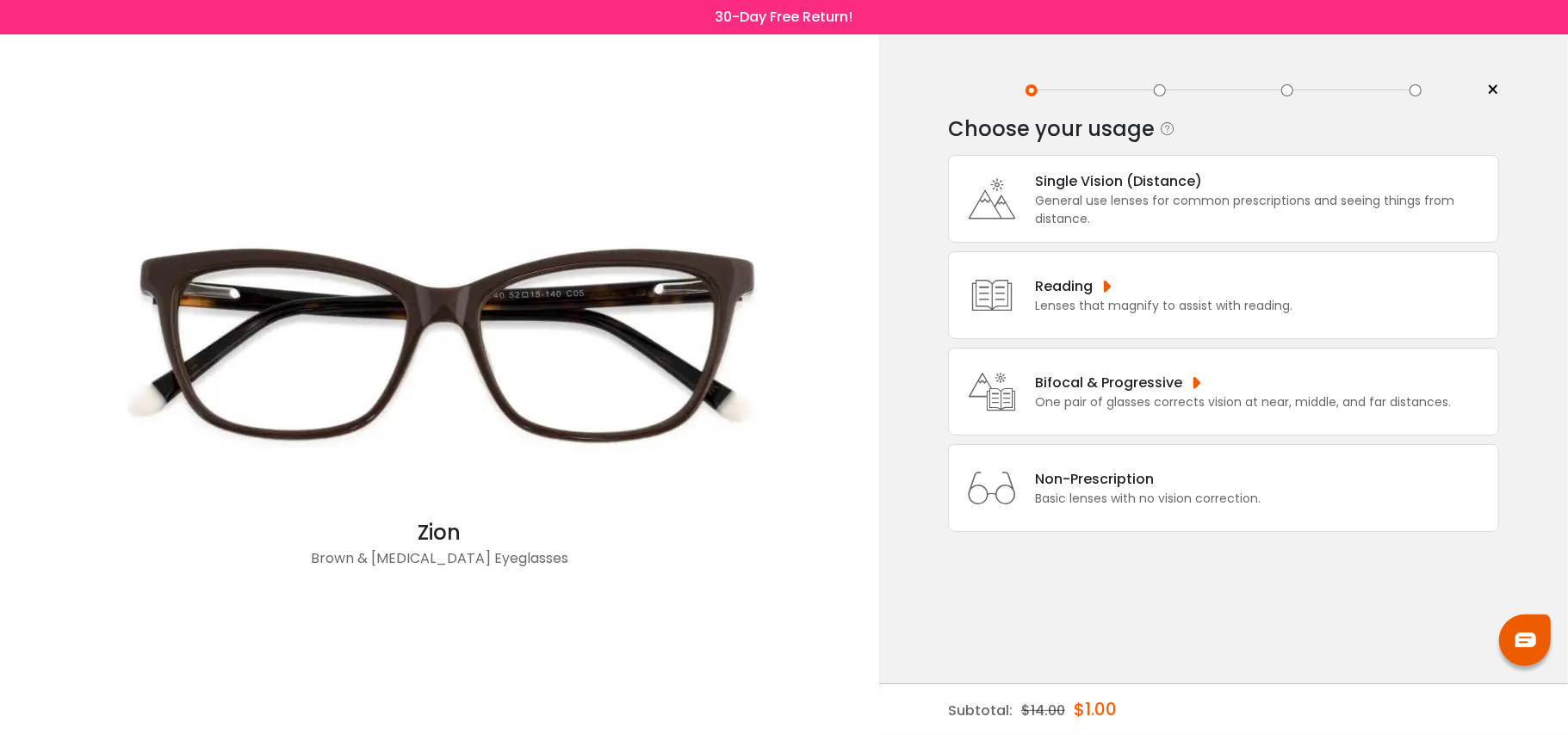
click at [1369, 217] on div "General use lenses for common prescriptions and seeing things from distance." at bounding box center [1262, 210] width 455 height 37
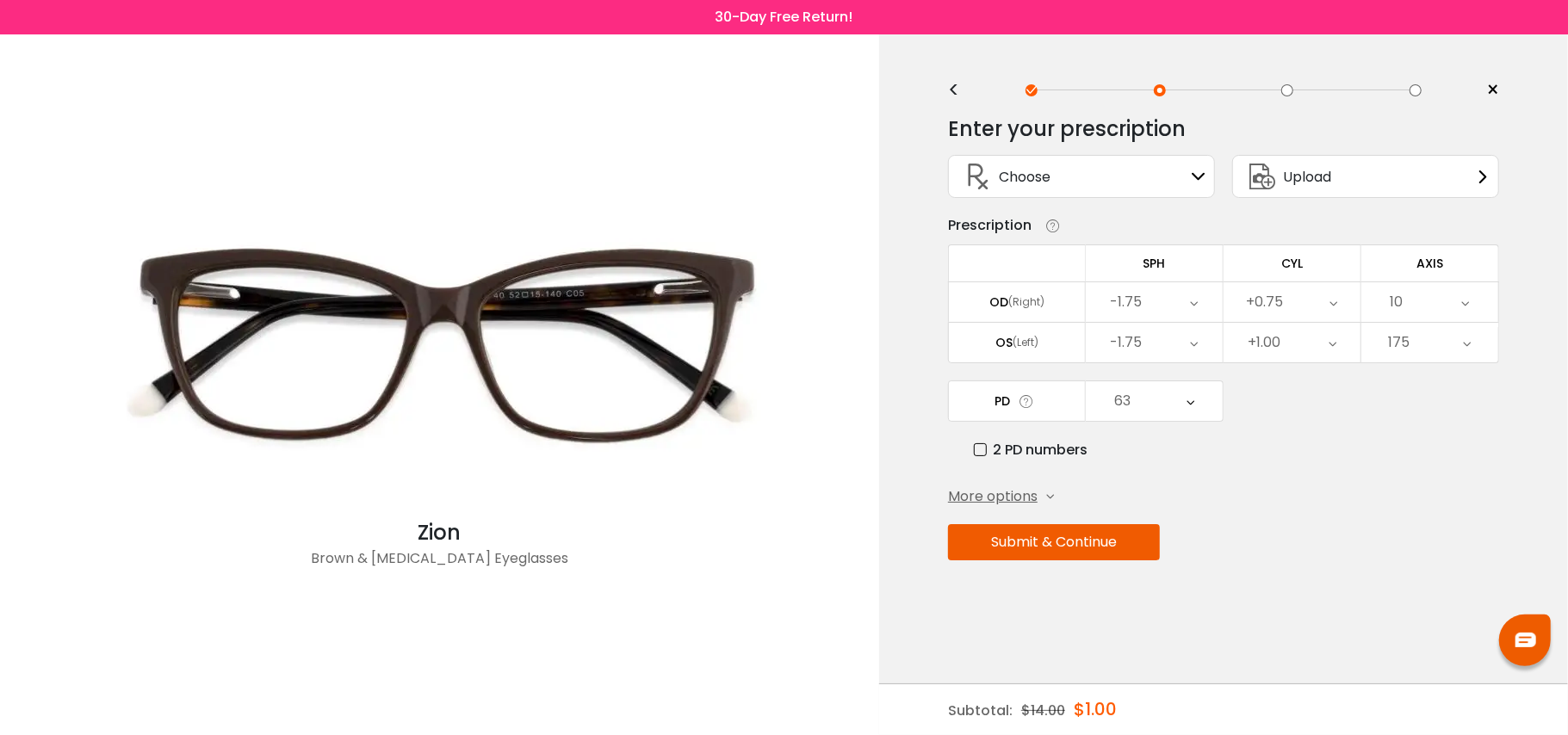
click at [1180, 183] on div "Choose Sign In" at bounding box center [1081, 176] width 248 height 41
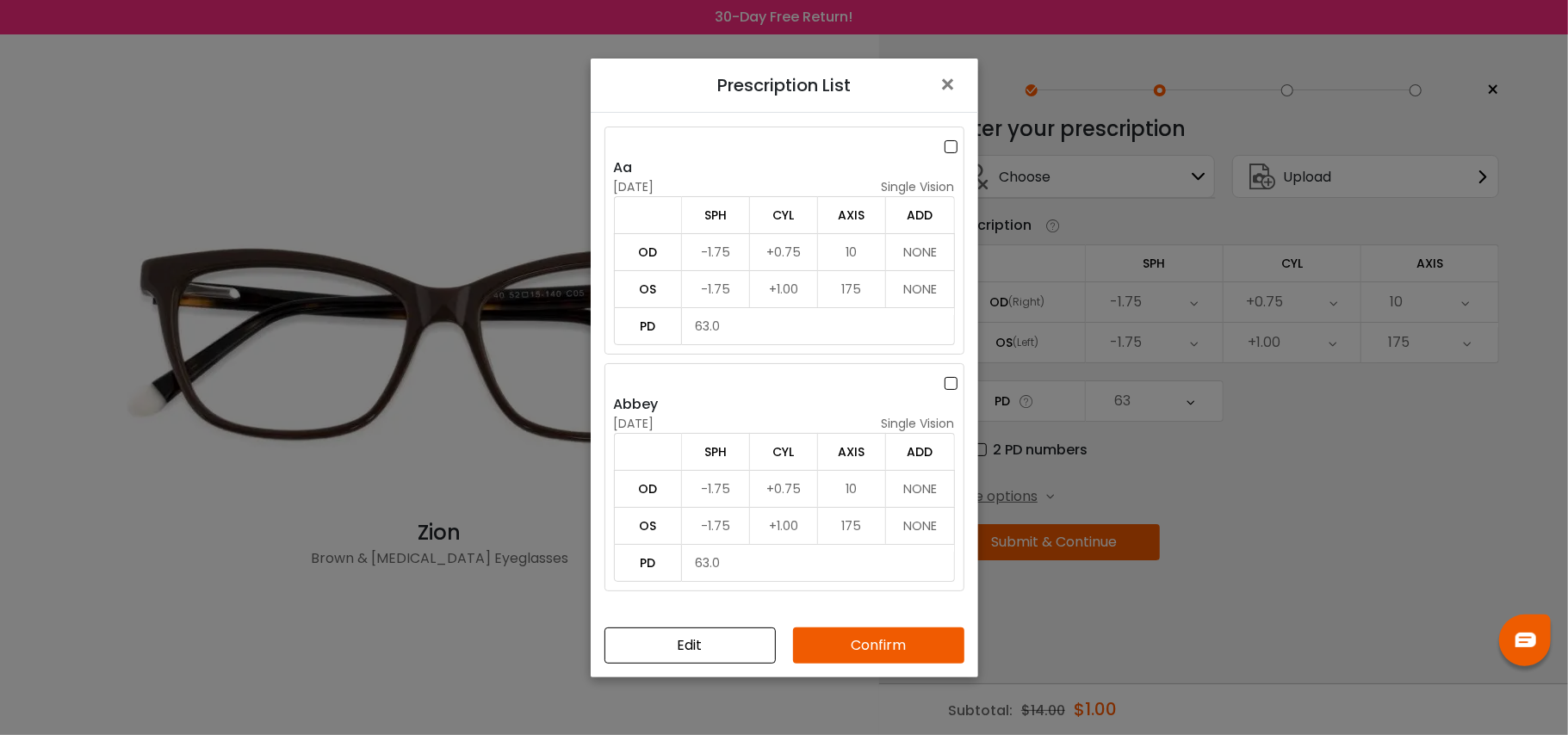
click at [884, 648] on button "Confirm" at bounding box center [879, 645] width 172 height 37
click at [955, 152] on label at bounding box center [954, 146] width 19 height 21
click at [894, 647] on button "Confirm" at bounding box center [879, 645] width 172 height 37
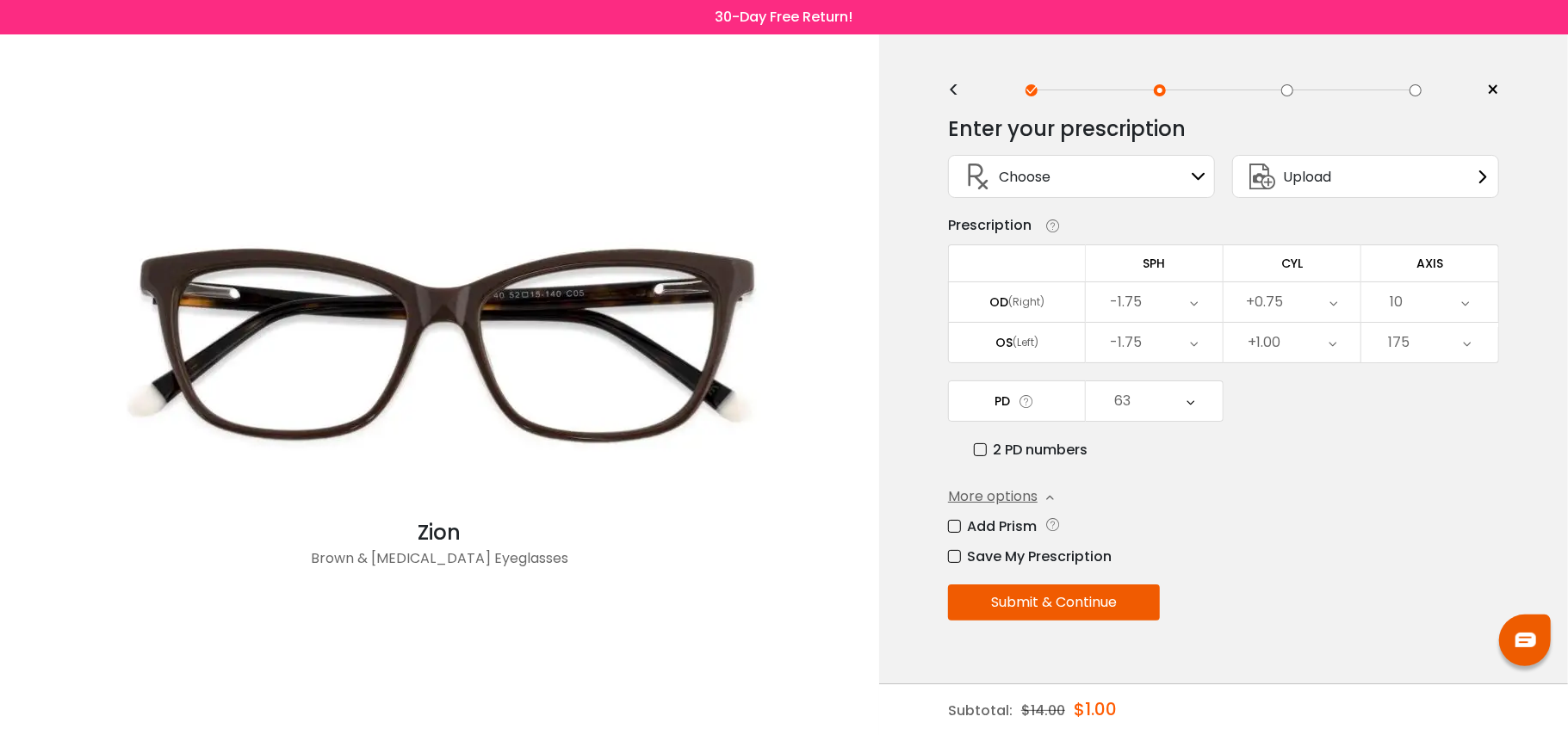
click at [1082, 603] on button "Submit & Continue" at bounding box center [1054, 603] width 212 height 37
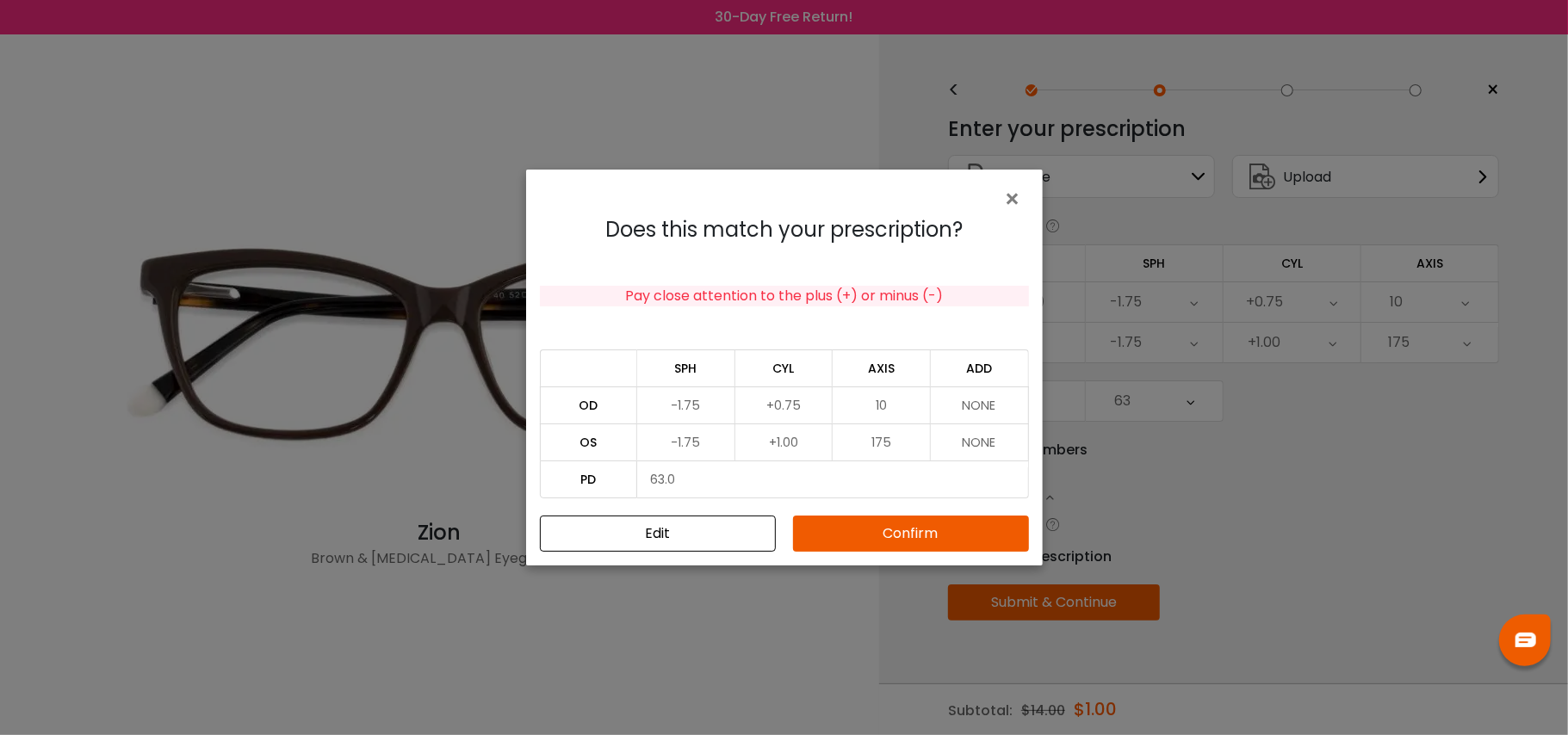
click at [967, 534] on button "Confirm" at bounding box center [911, 534] width 236 height 37
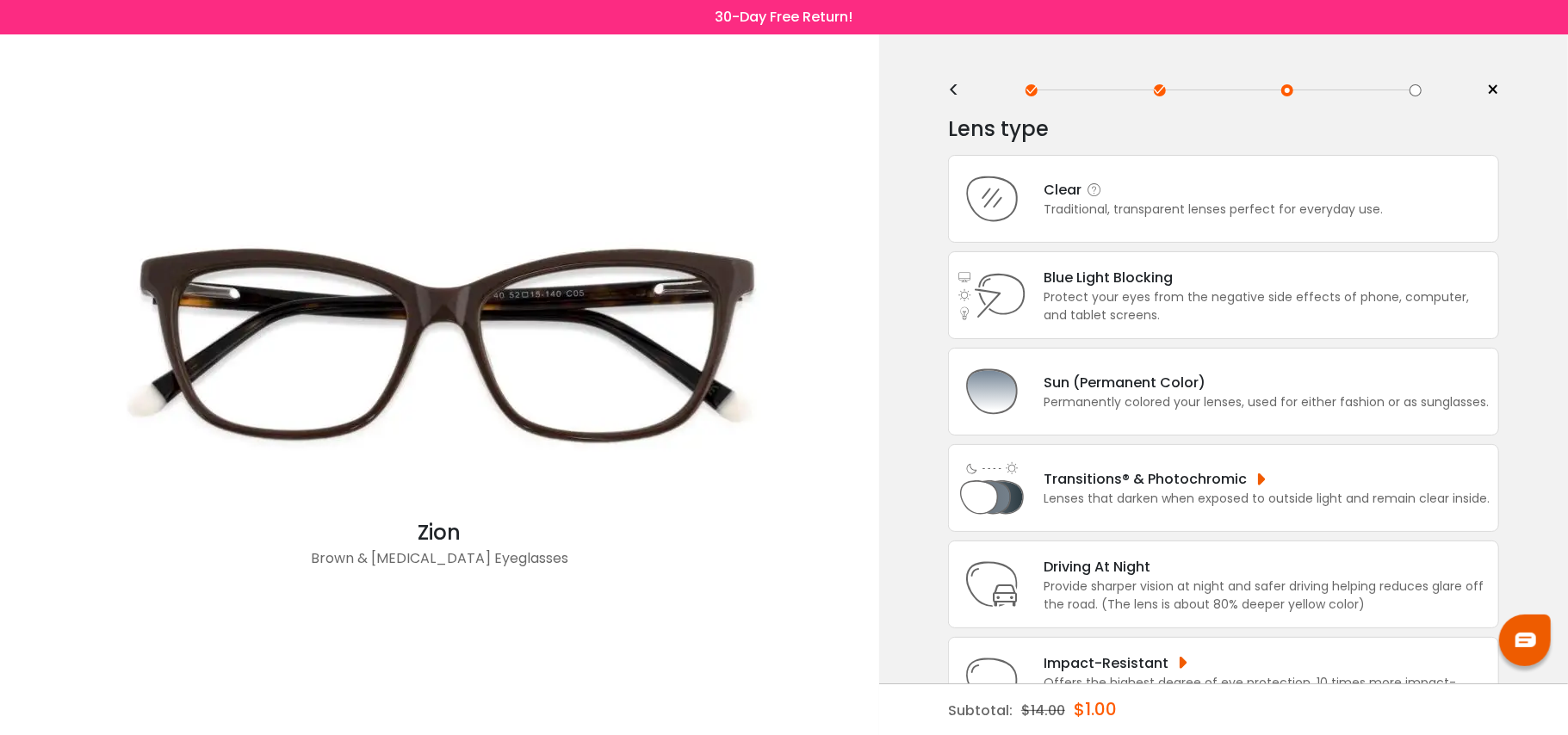
click at [1123, 214] on div "Traditional, transparent lenses perfect for everyday use." at bounding box center [1213, 209] width 339 height 18
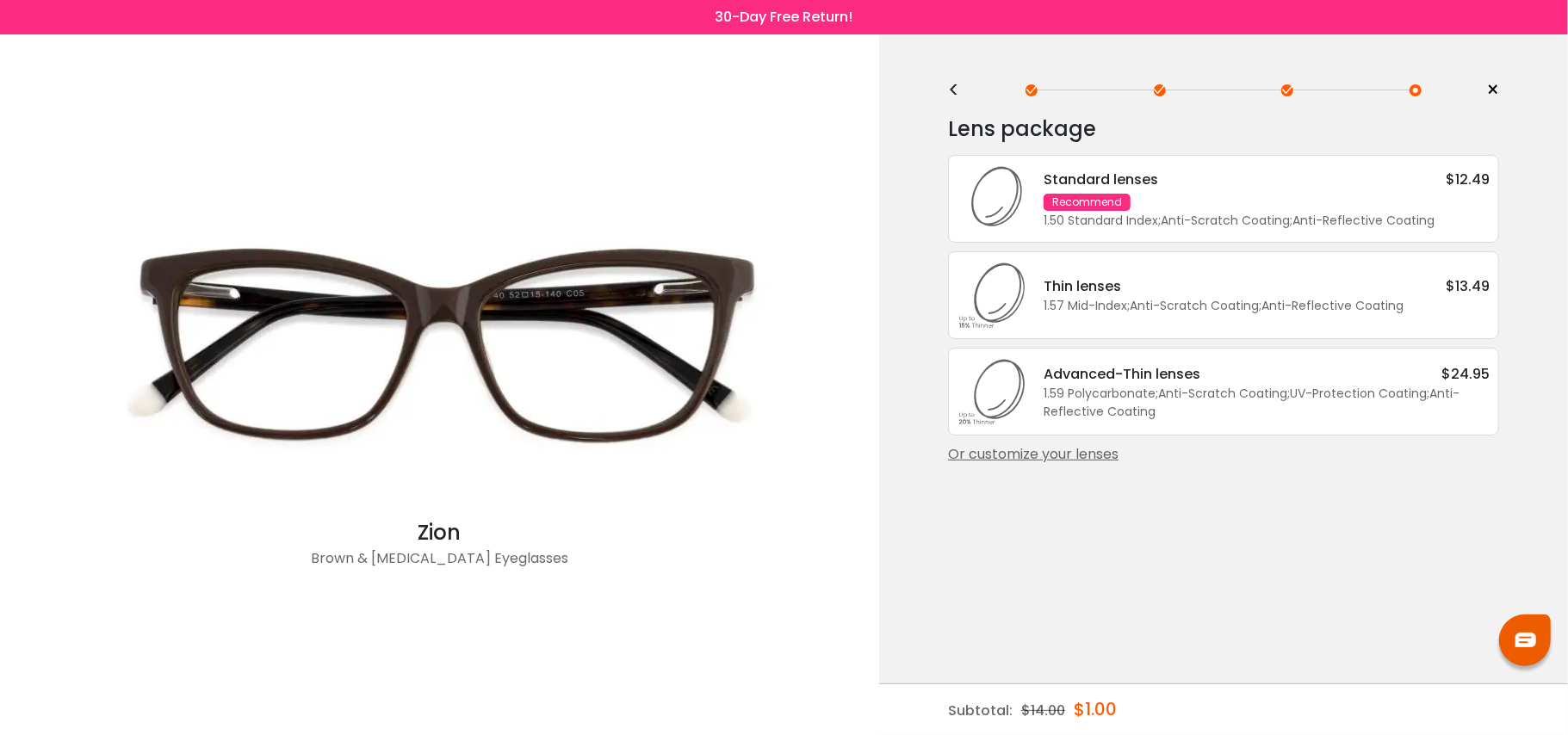
click at [1041, 462] on div "Or customize your lenses" at bounding box center [1224, 454] width 551 height 20
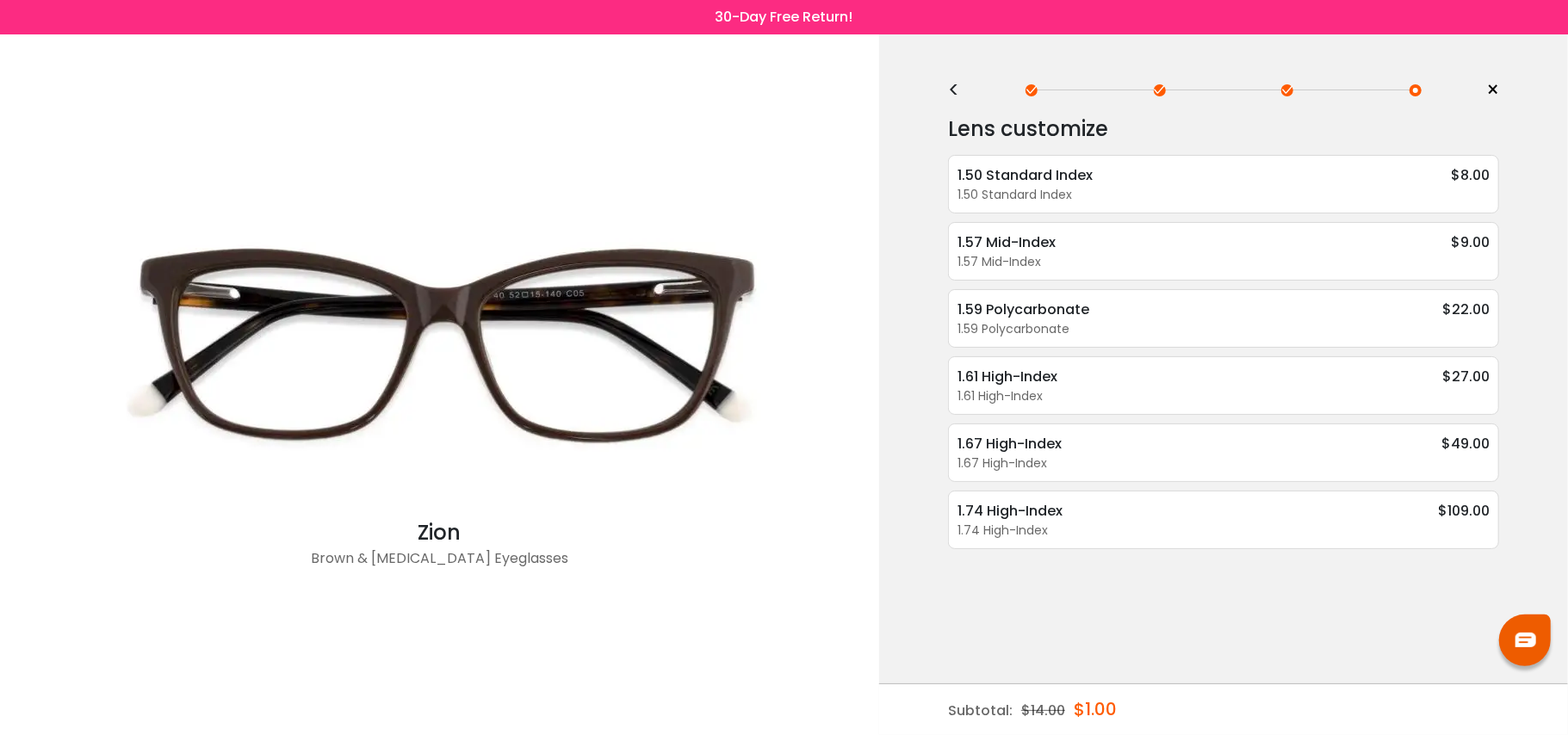
click at [955, 86] on div "<" at bounding box center [961, 91] width 26 height 13
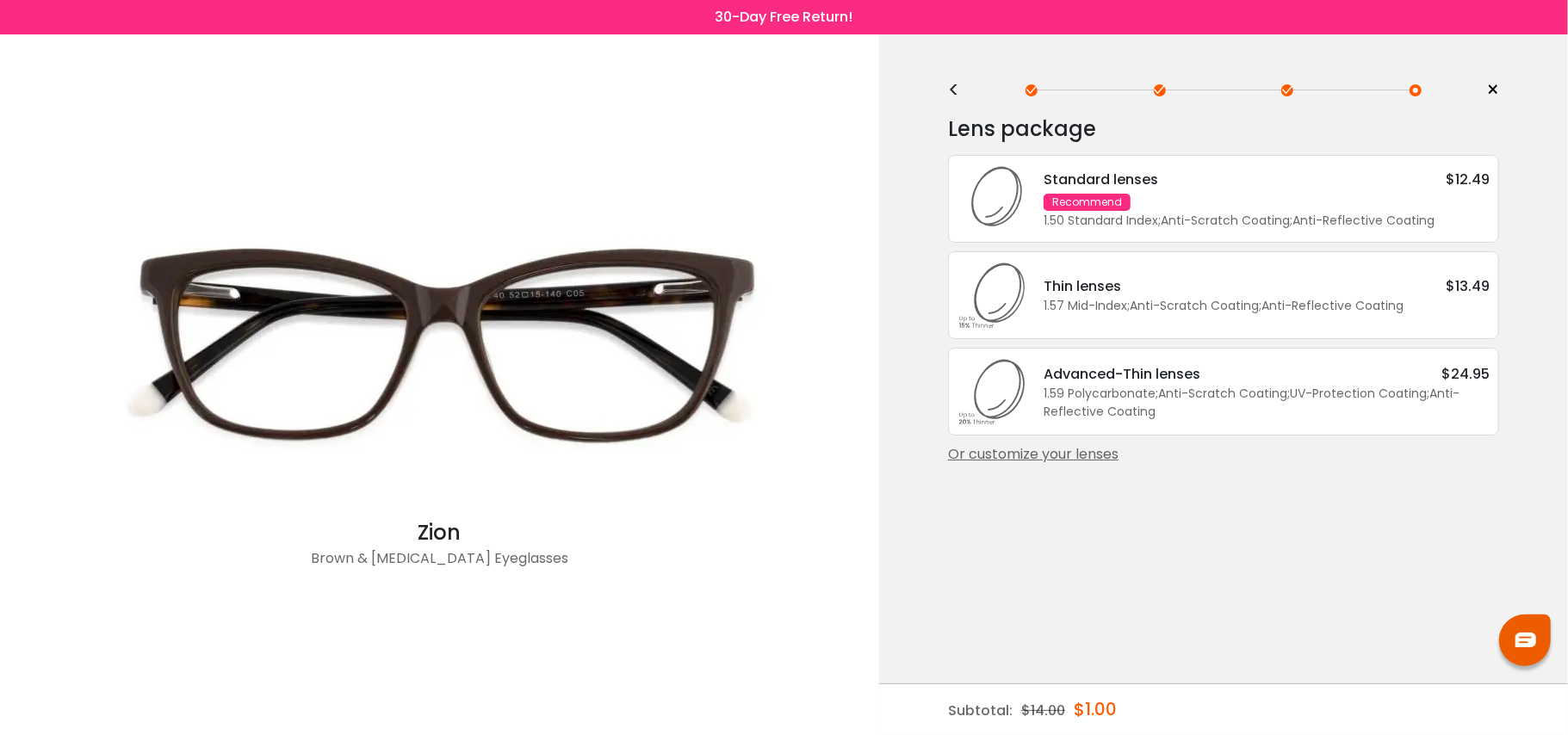
click at [1422, 198] on div "Standard lenses $12.49 Recommend 1.50 Standard Index ; Anti-Scratch Coating ; A…" at bounding box center [1258, 198] width 464 height 61
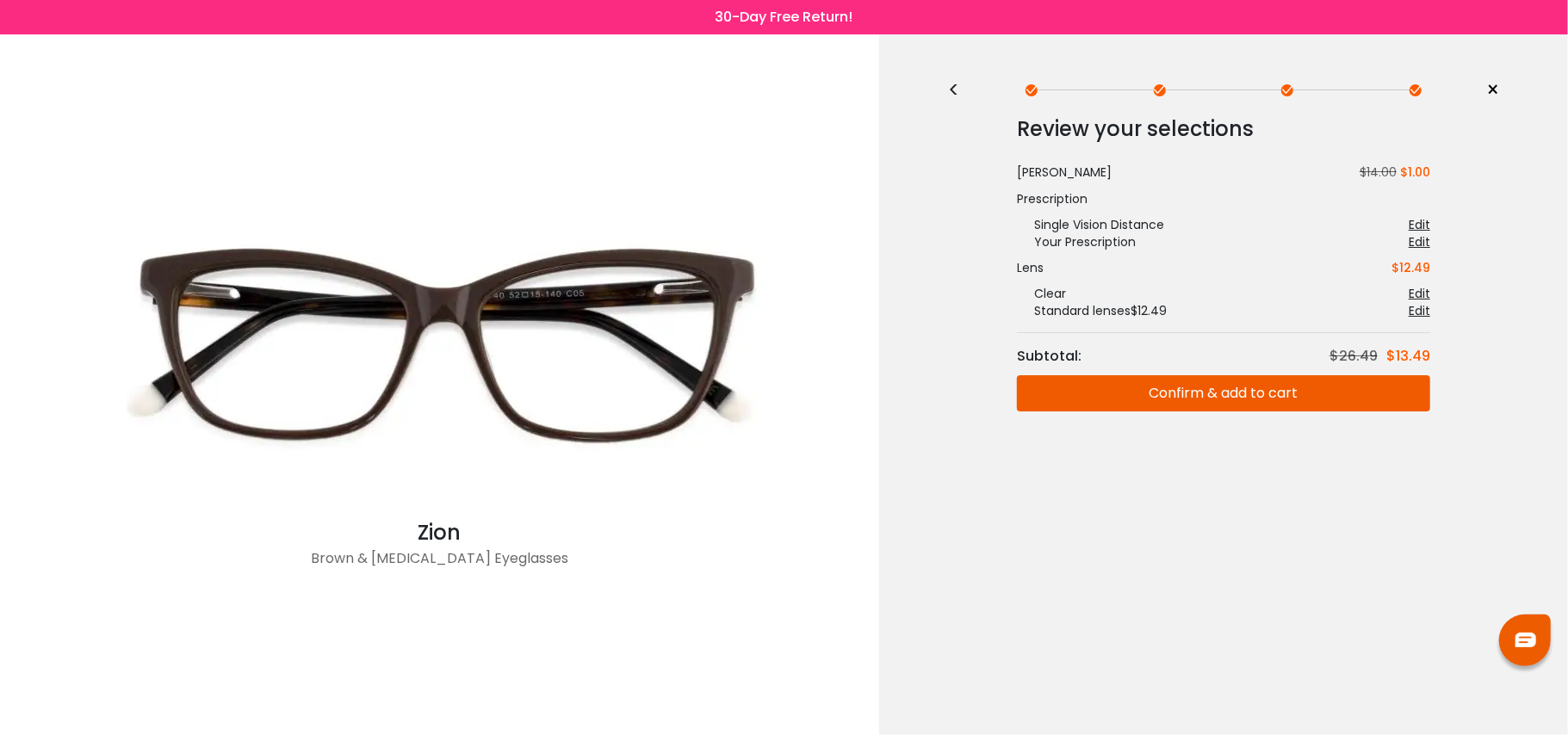
click at [1319, 385] on button "Confirm & add to cart" at bounding box center [1223, 394] width 413 height 37
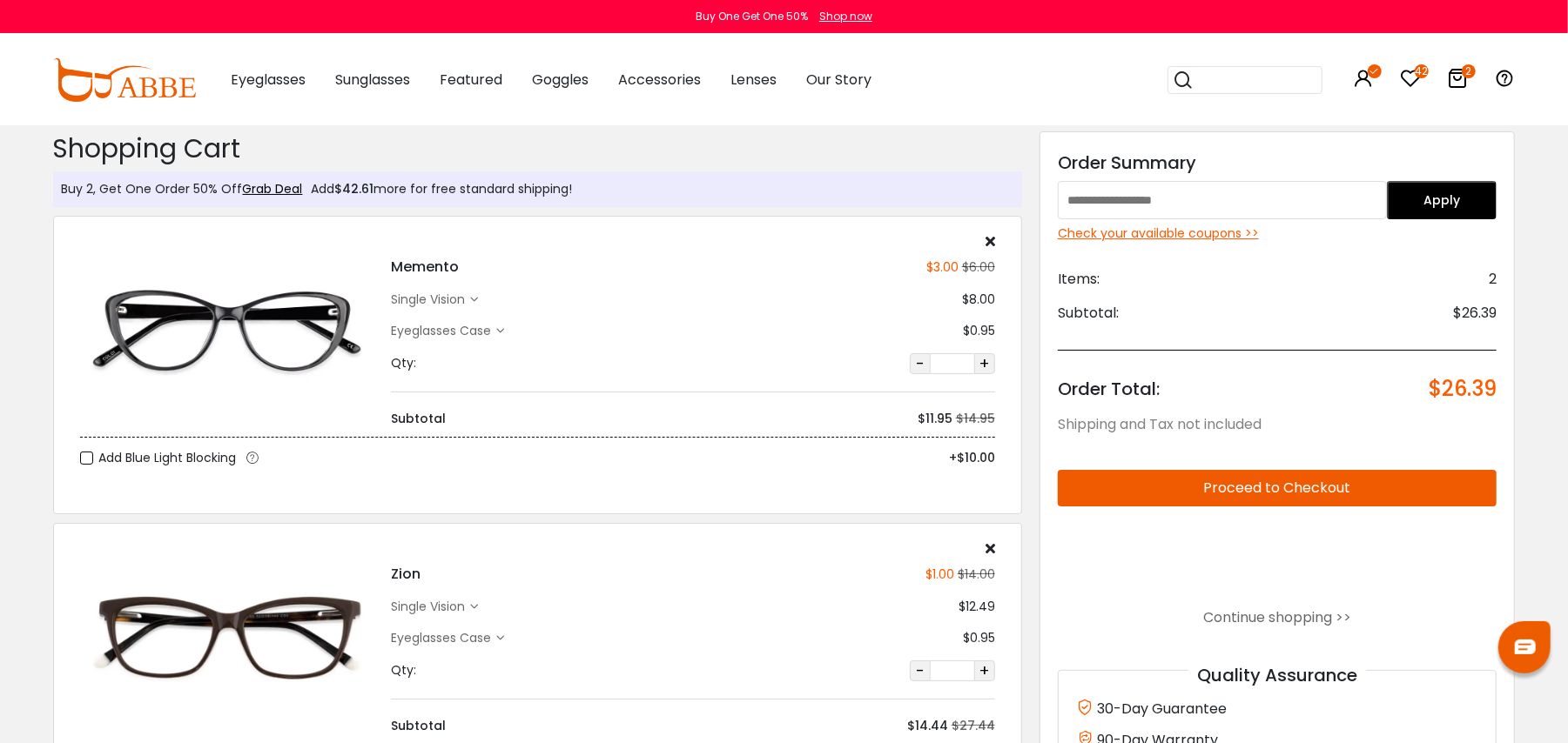
click at [1177, 197] on input "text" at bounding box center [1222, 200] width 329 height 38
type input "********"
click at [1445, 201] on button "Apply" at bounding box center [1441, 200] width 110 height 38
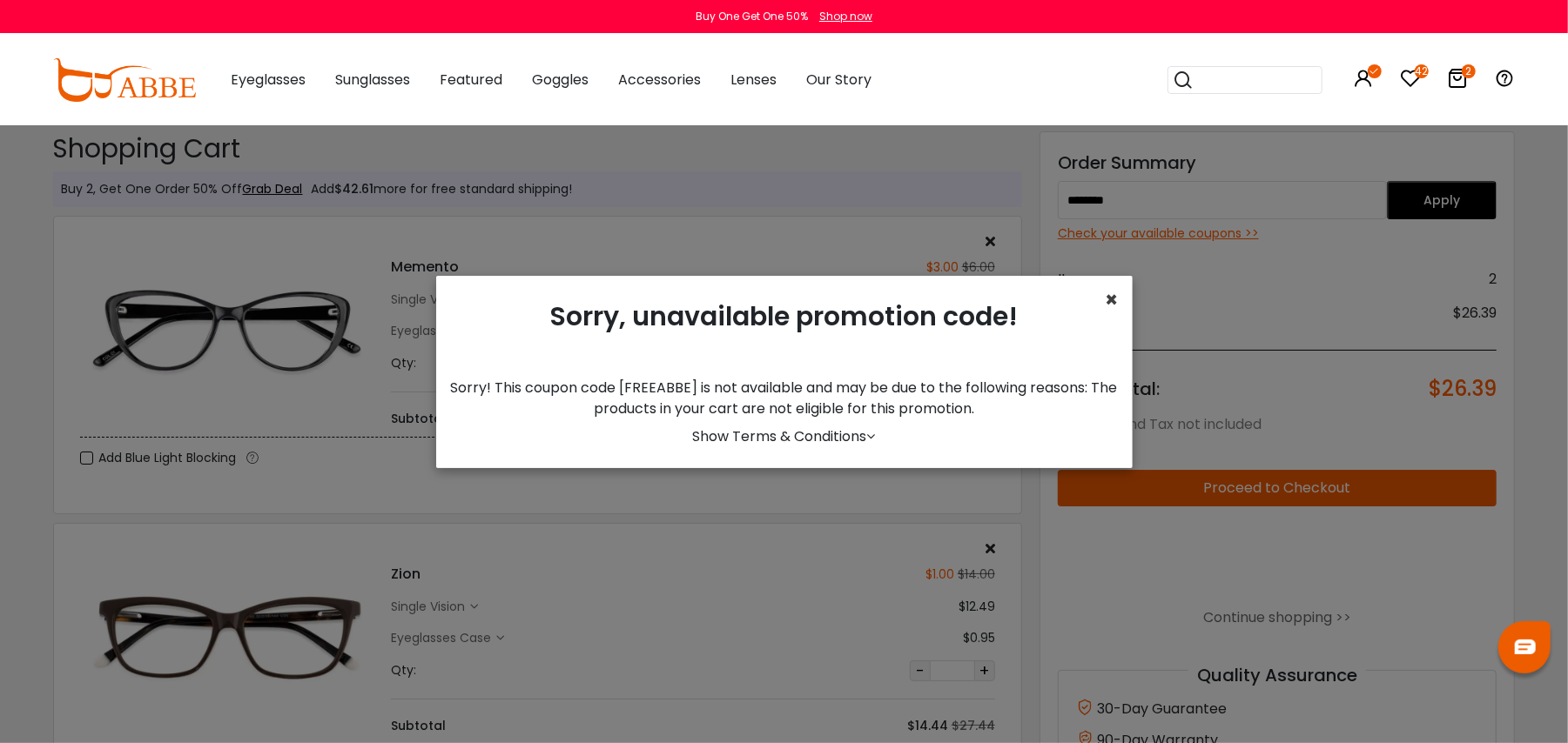
click at [1105, 292] on span "×" at bounding box center [1111, 299] width 13 height 28
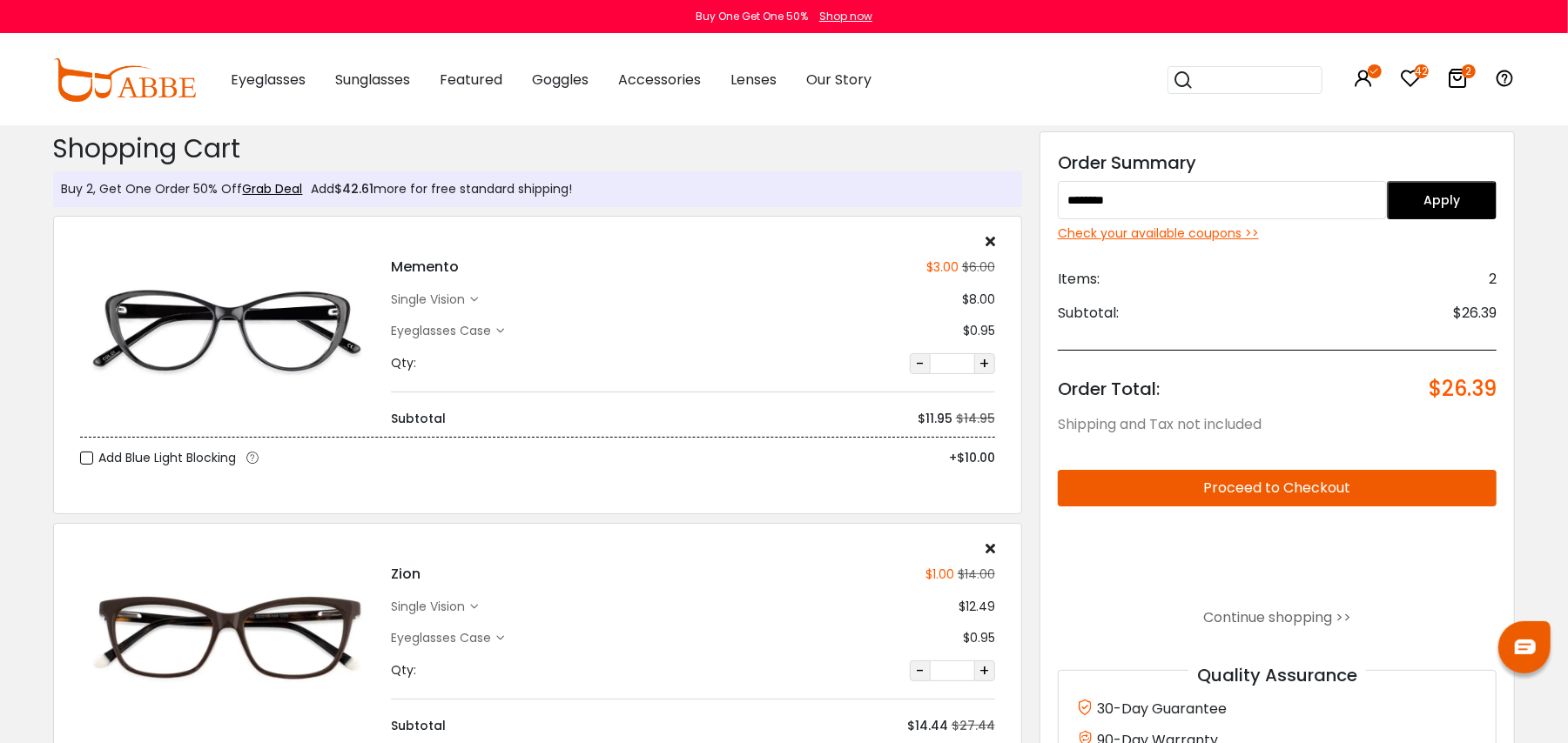
click at [987, 546] on icon at bounding box center [990, 548] width 10 height 14
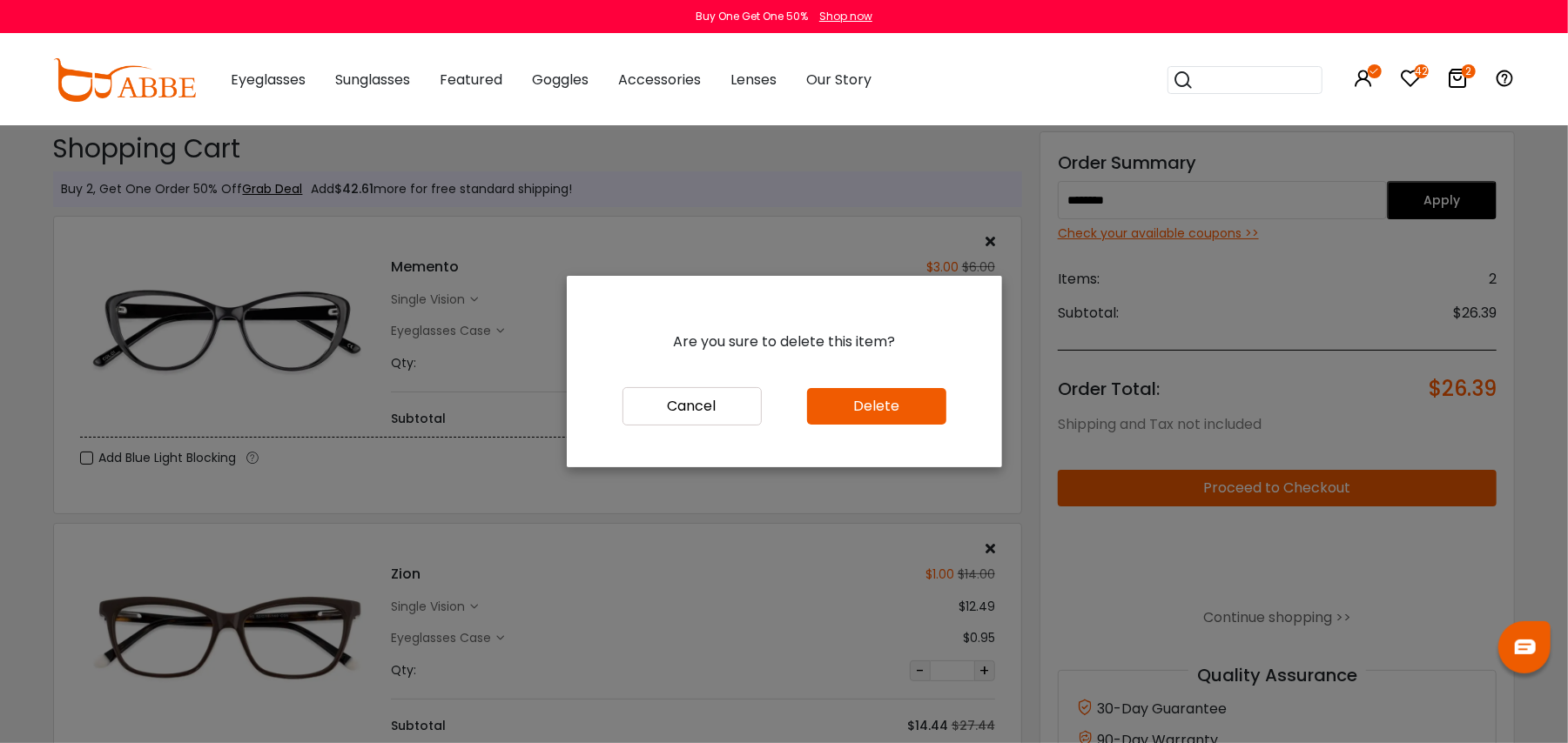
click at [861, 405] on button "Delete" at bounding box center [876, 407] width 139 height 37
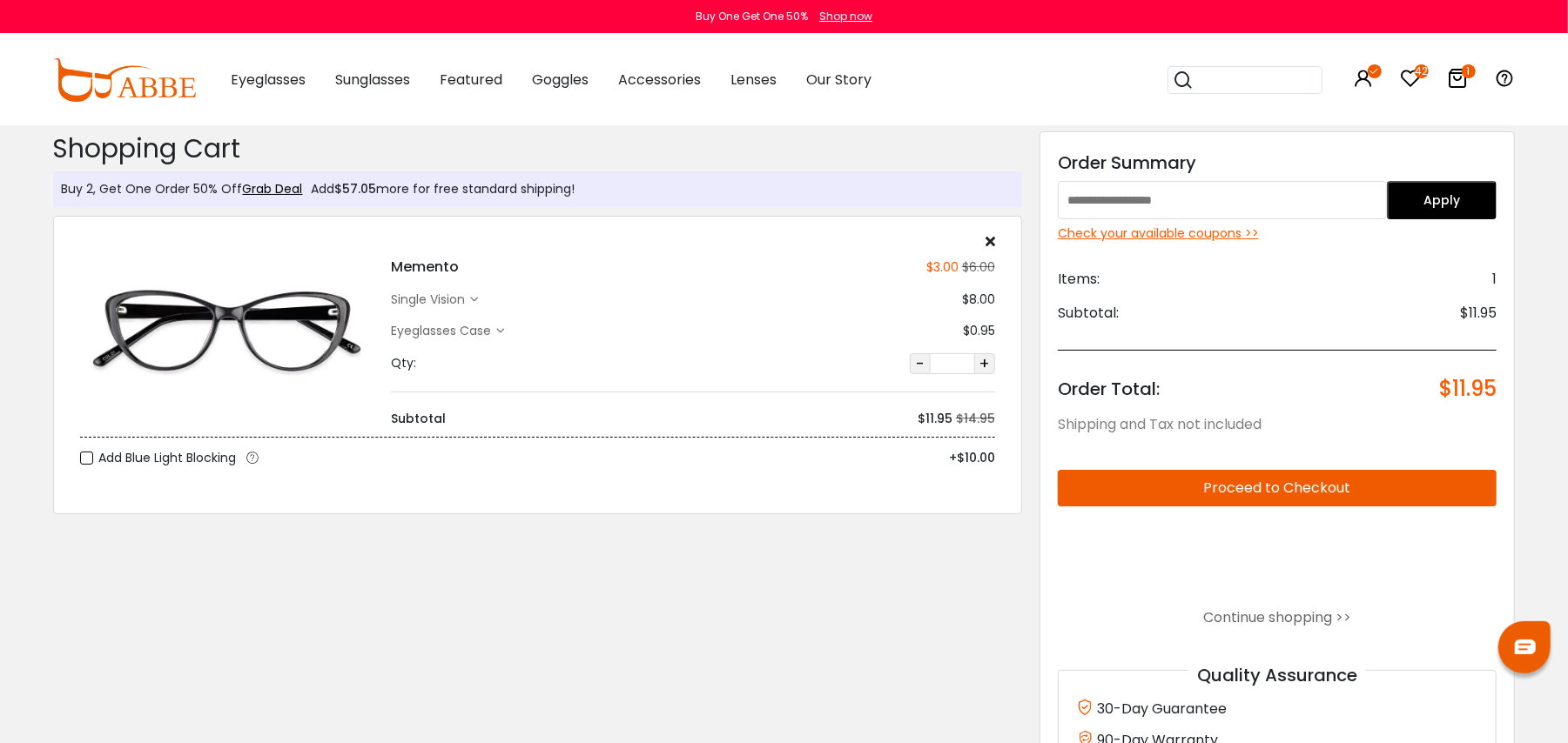
click at [1285, 201] on input "text" at bounding box center [1222, 200] width 329 height 38
type input "********"
click at [1445, 202] on button "Apply" at bounding box center [1441, 200] width 110 height 38
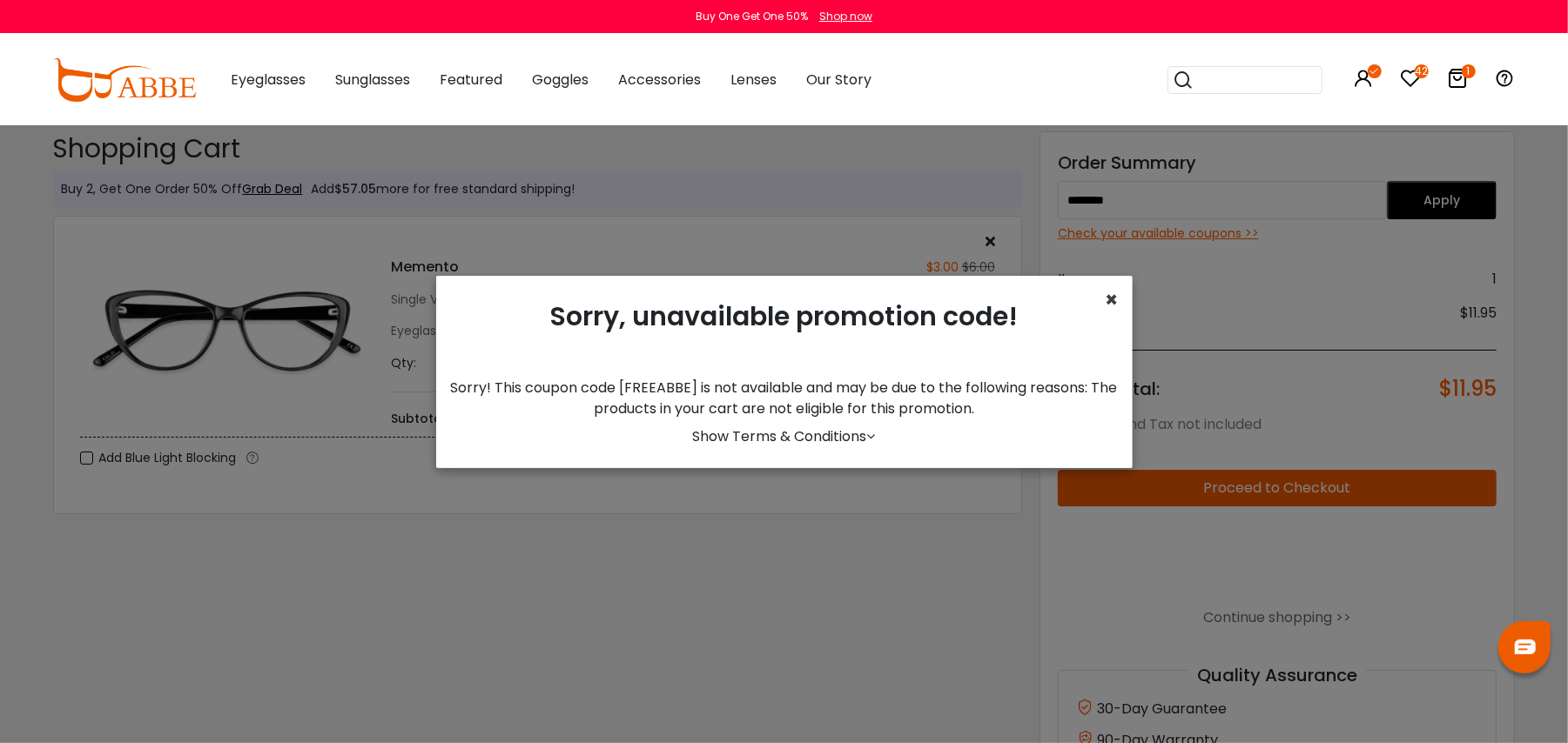
click at [1109, 307] on span "×" at bounding box center [1111, 299] width 13 height 28
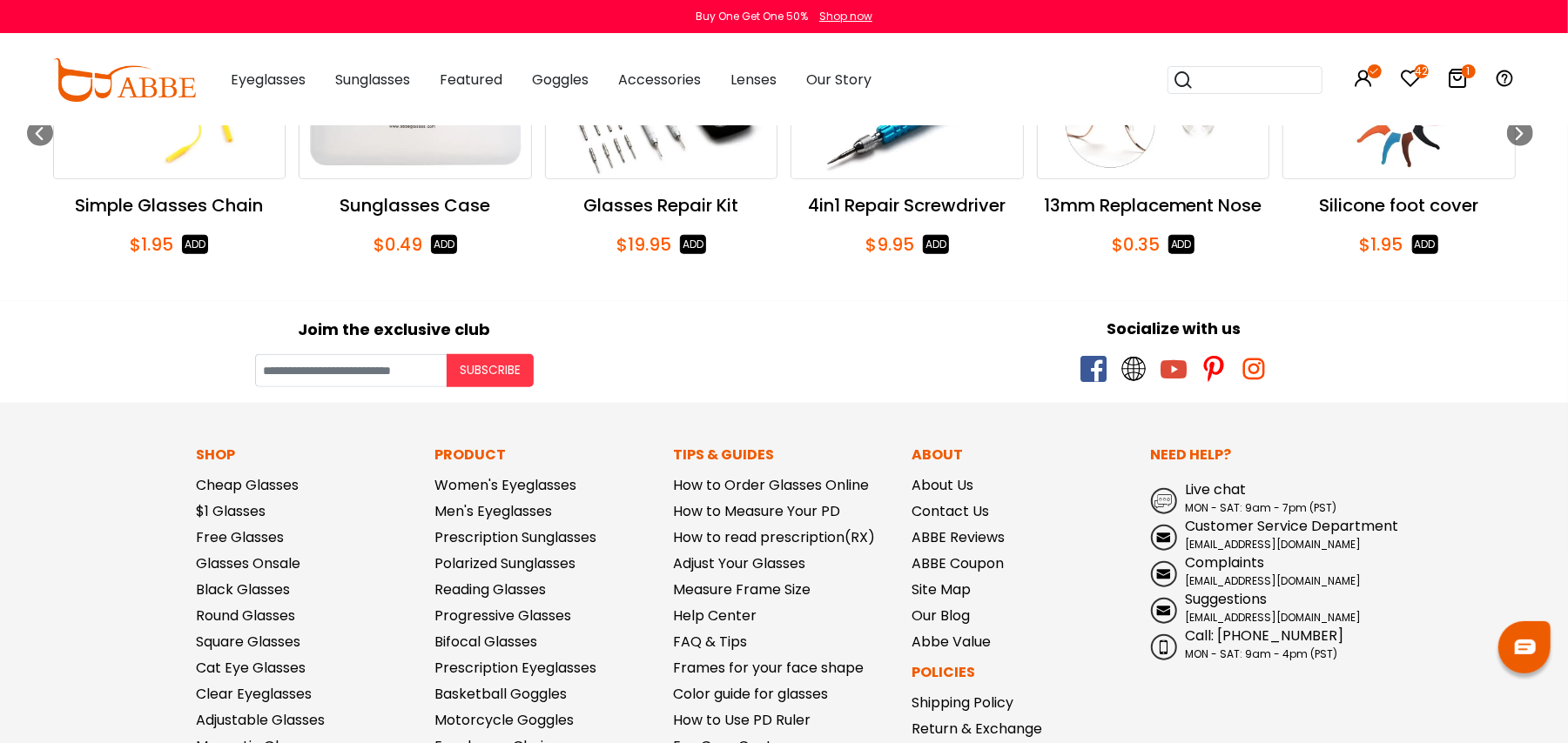
scroll to position [1265, 0]
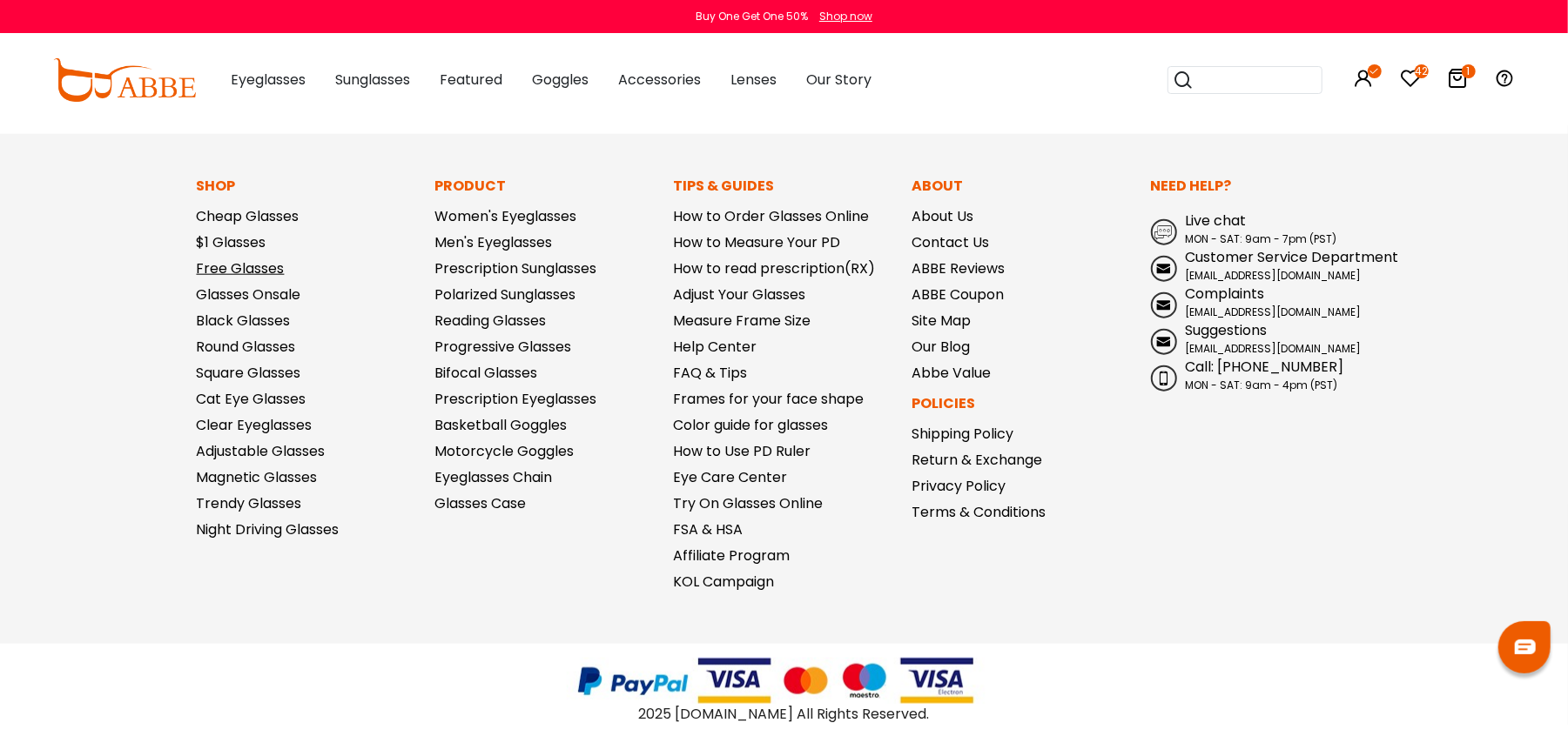
click at [252, 266] on link "Free Glasses" at bounding box center [241, 268] width 88 height 20
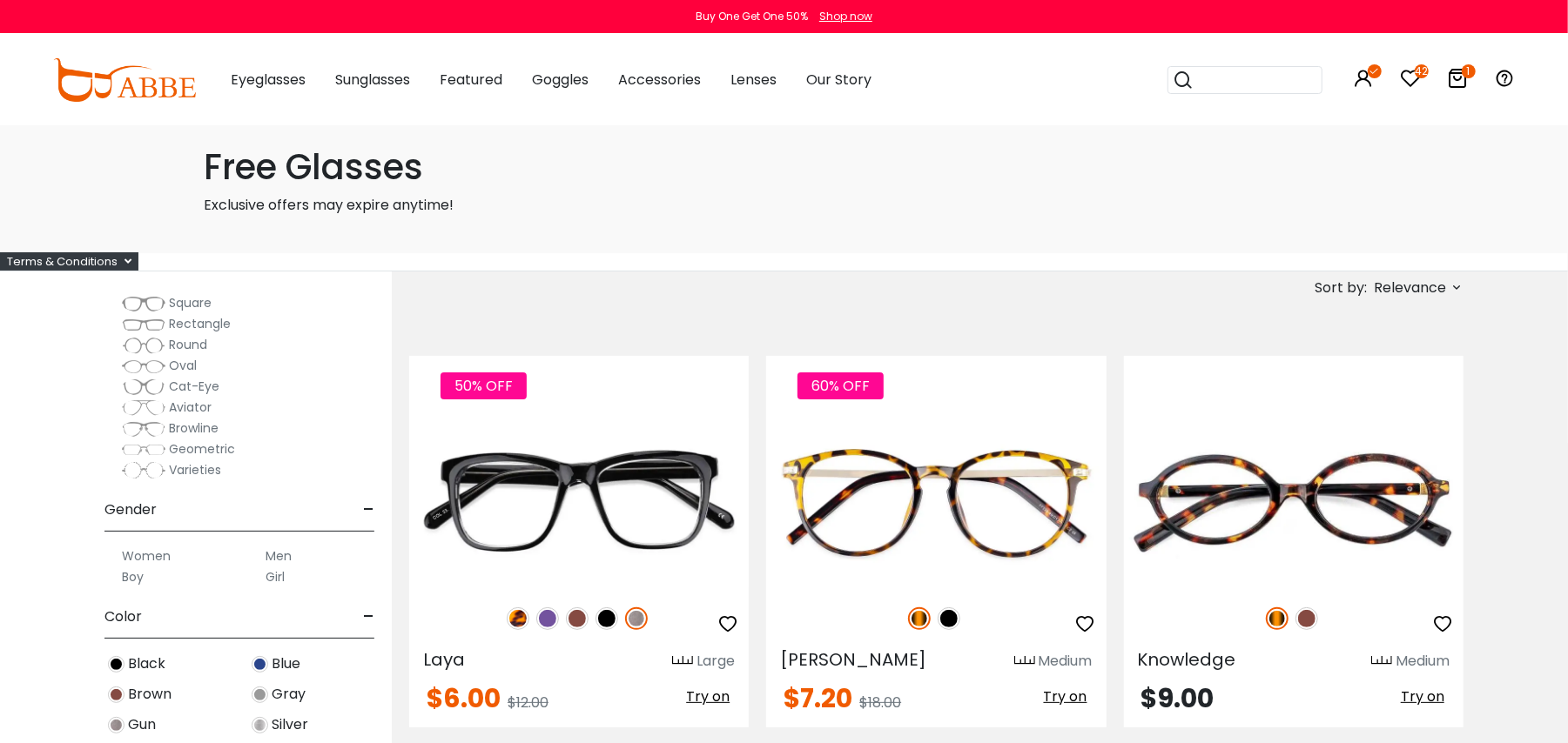
click at [1453, 289] on icon at bounding box center [1456, 287] width 14 height 14
click at [1391, 401] on label "Prices Low To High" at bounding box center [1391, 399] width 126 height 20
